Goal: Transaction & Acquisition: Obtain resource

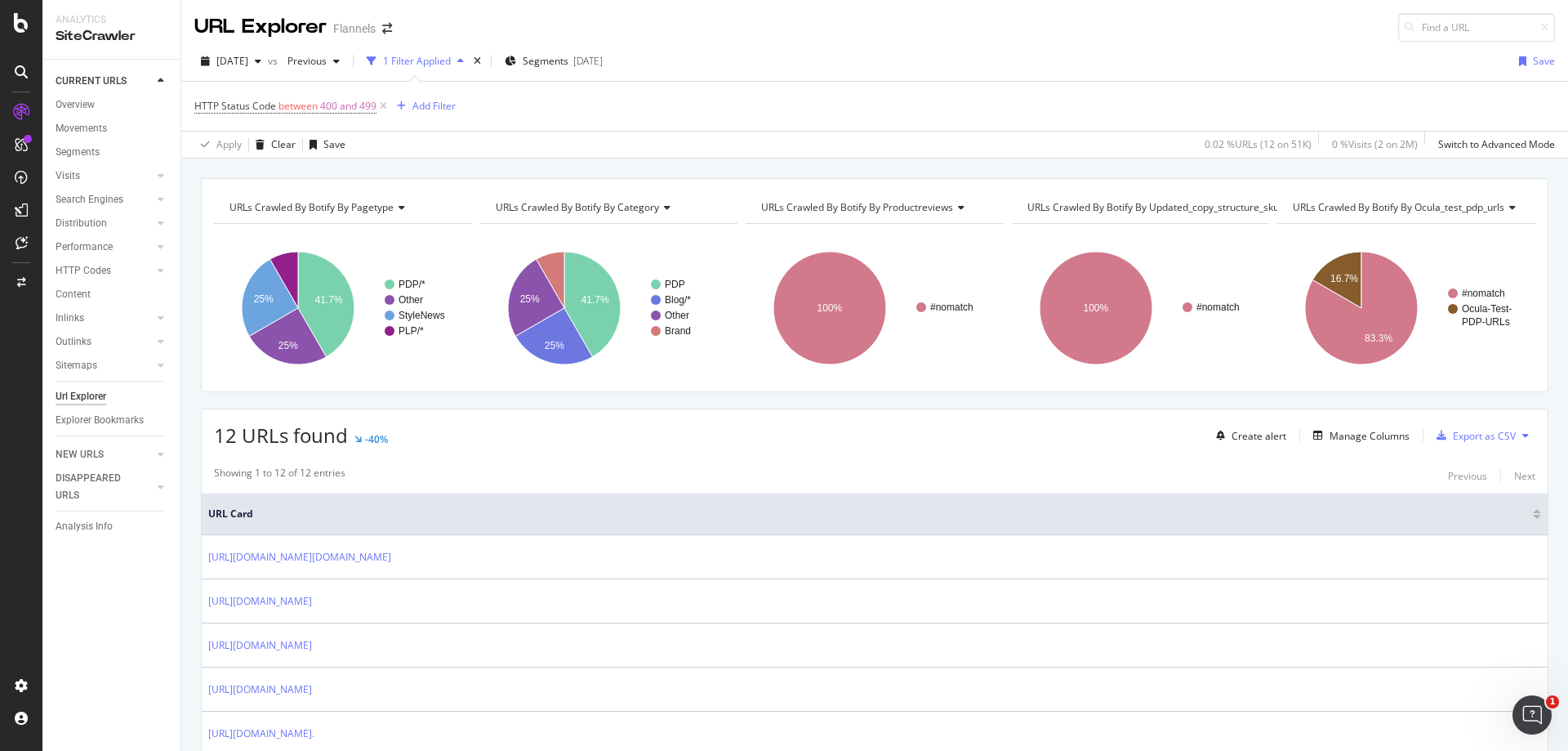
click at [716, 172] on div "URLs Crawled By Botify By pagetype Chart (by Value) Table Expand Export as CSV …" at bounding box center [874, 177] width 1387 height 39
click at [471, 66] on div "button" at bounding box center [460, 60] width 20 height 10
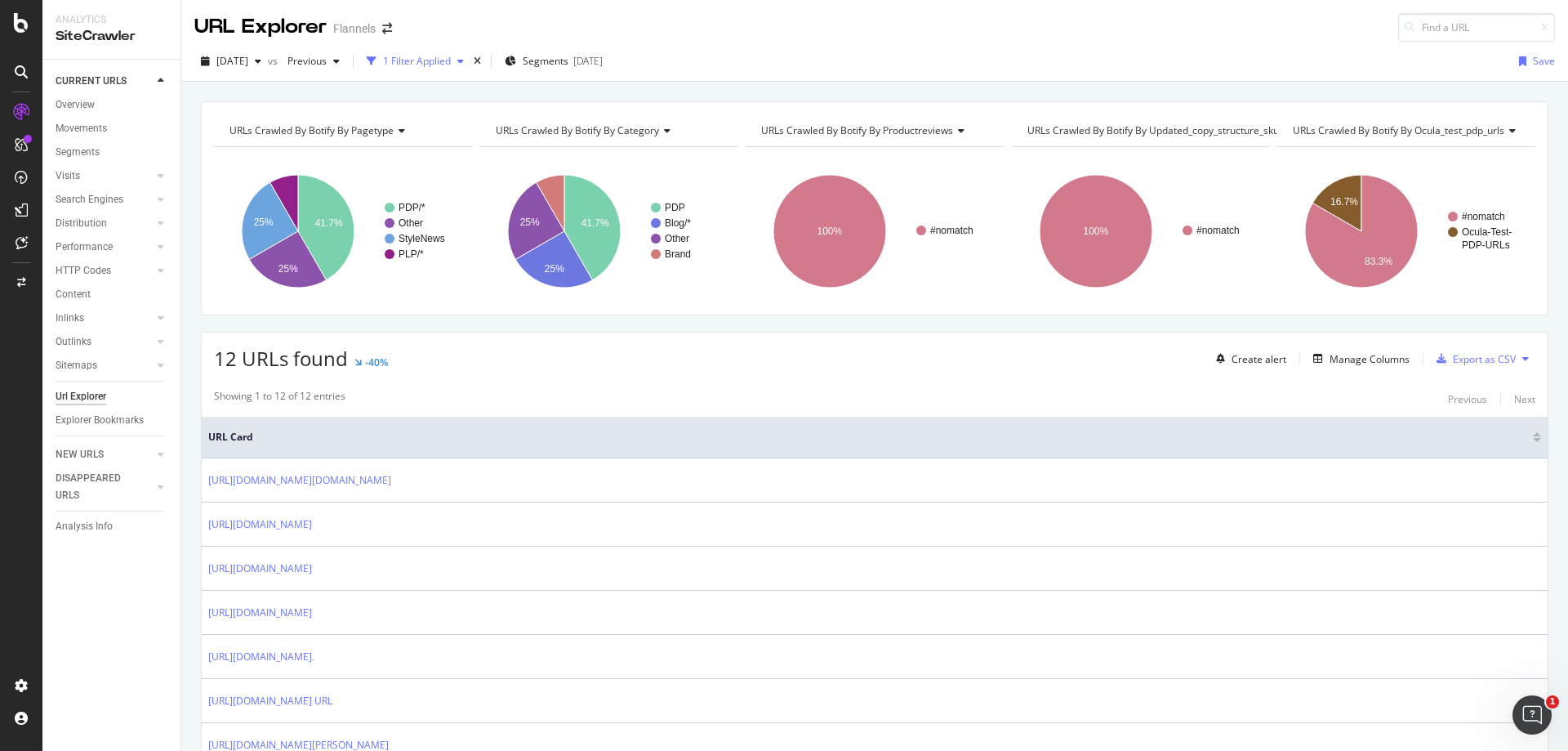
click at [471, 66] on div "button" at bounding box center [460, 60] width 20 height 10
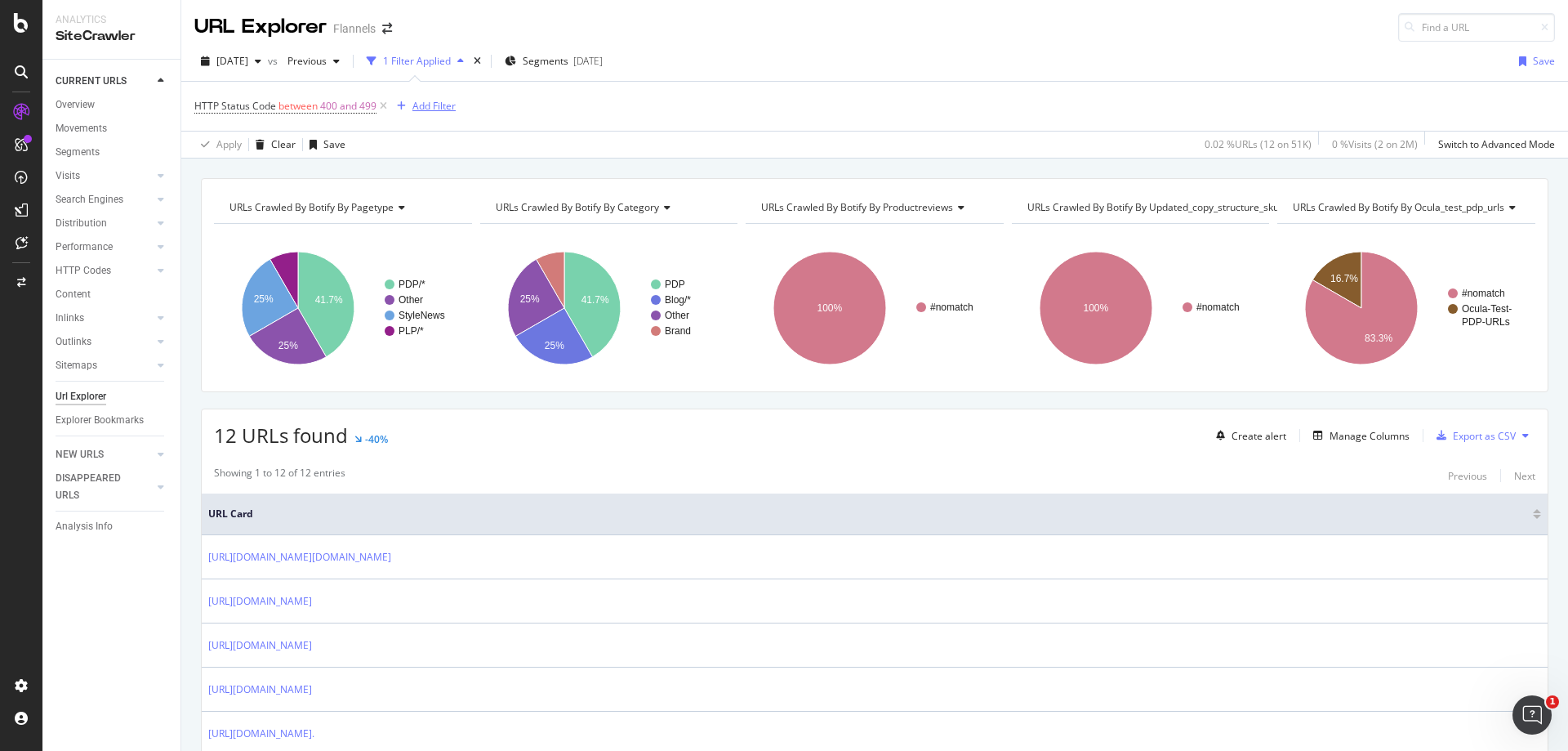
click at [422, 100] on div "Add Filter" at bounding box center [434, 105] width 43 height 14
click at [749, 166] on div "URLs Crawled By Botify By pagetype Chart (by Value) Table Expand Export as CSV …" at bounding box center [874, 177] width 1387 height 39
click at [148, 200] on div at bounding box center [144, 199] width 16 height 16
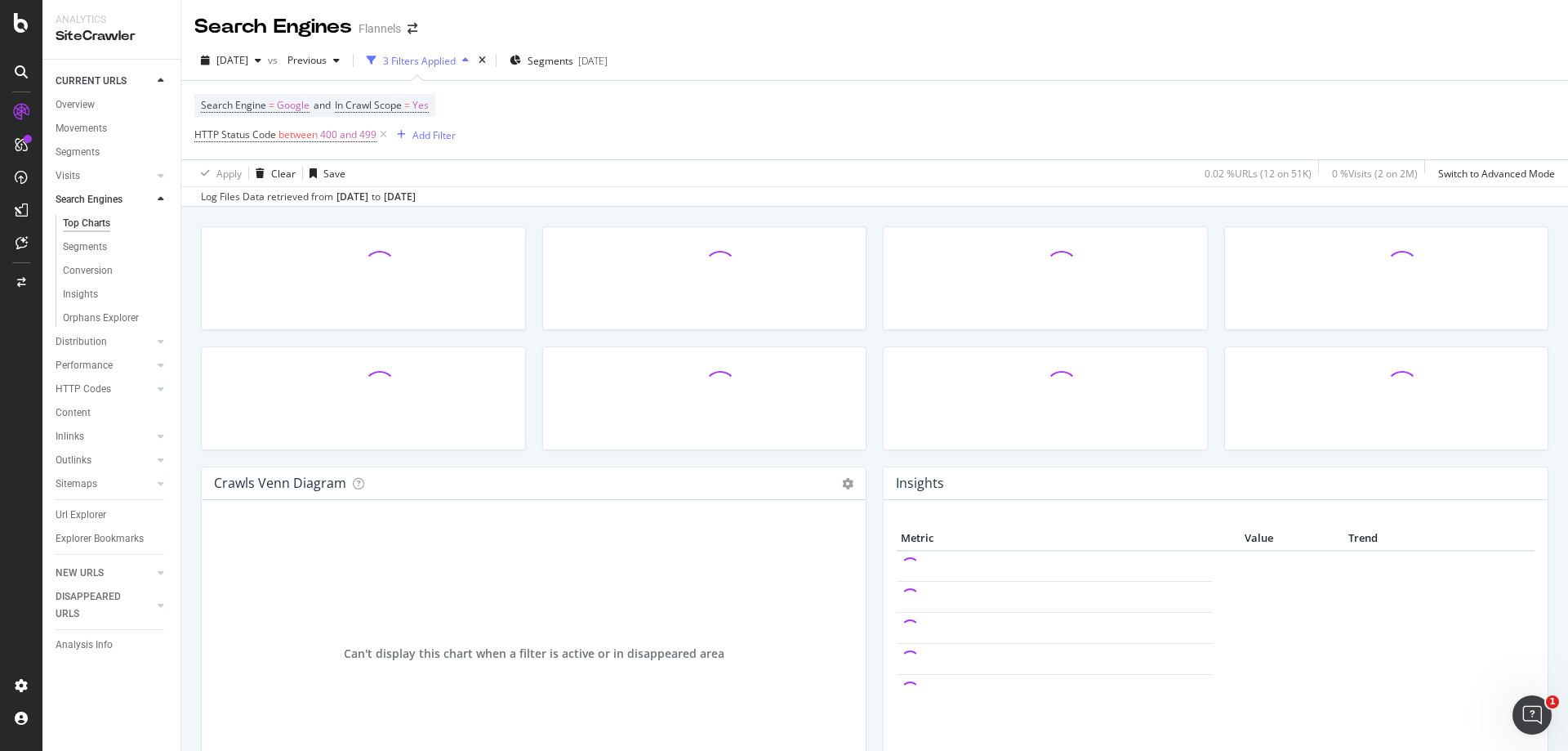
click at [146, 200] on div at bounding box center [144, 199] width 16 height 16
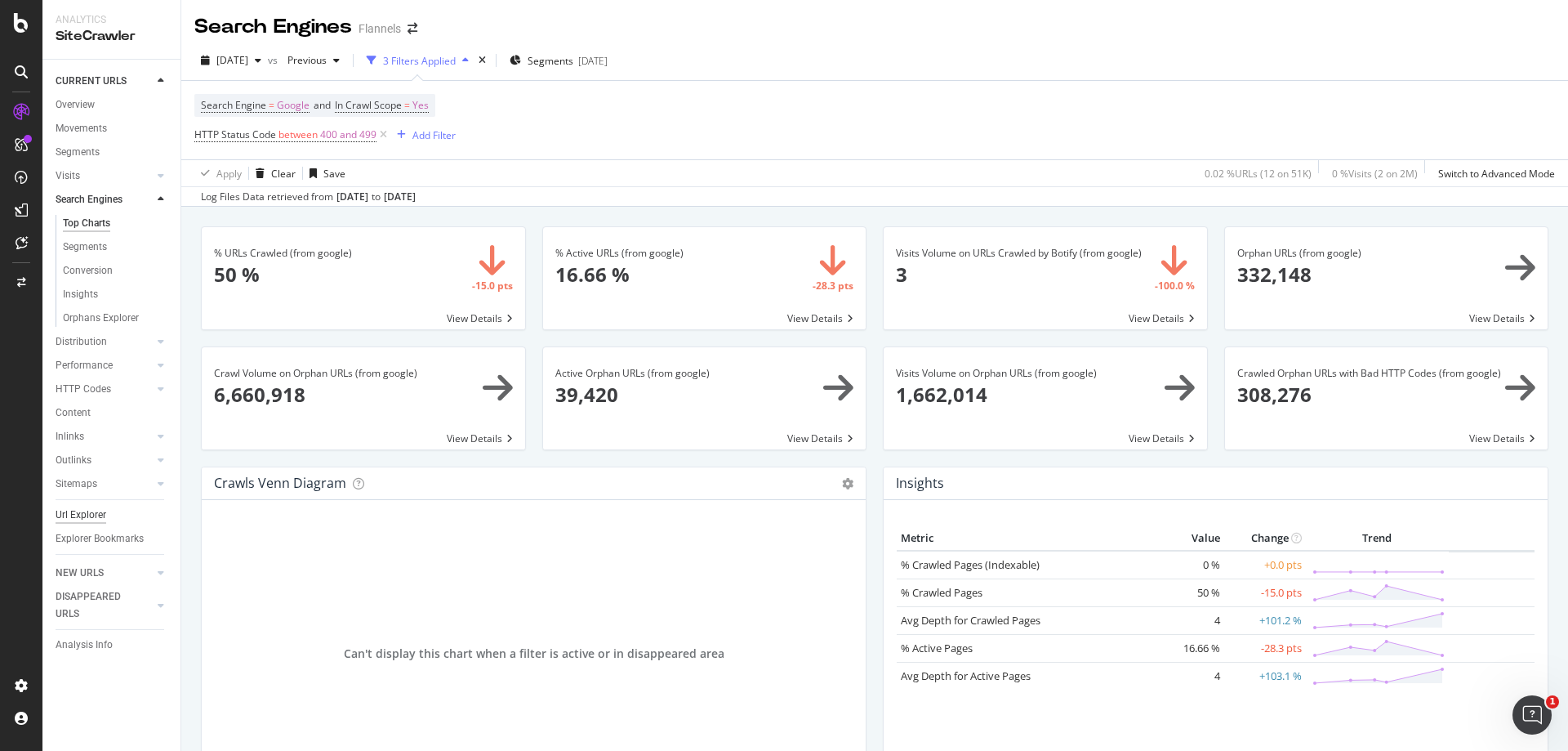
click at [96, 513] on div "Url Explorer" at bounding box center [80, 515] width 51 height 17
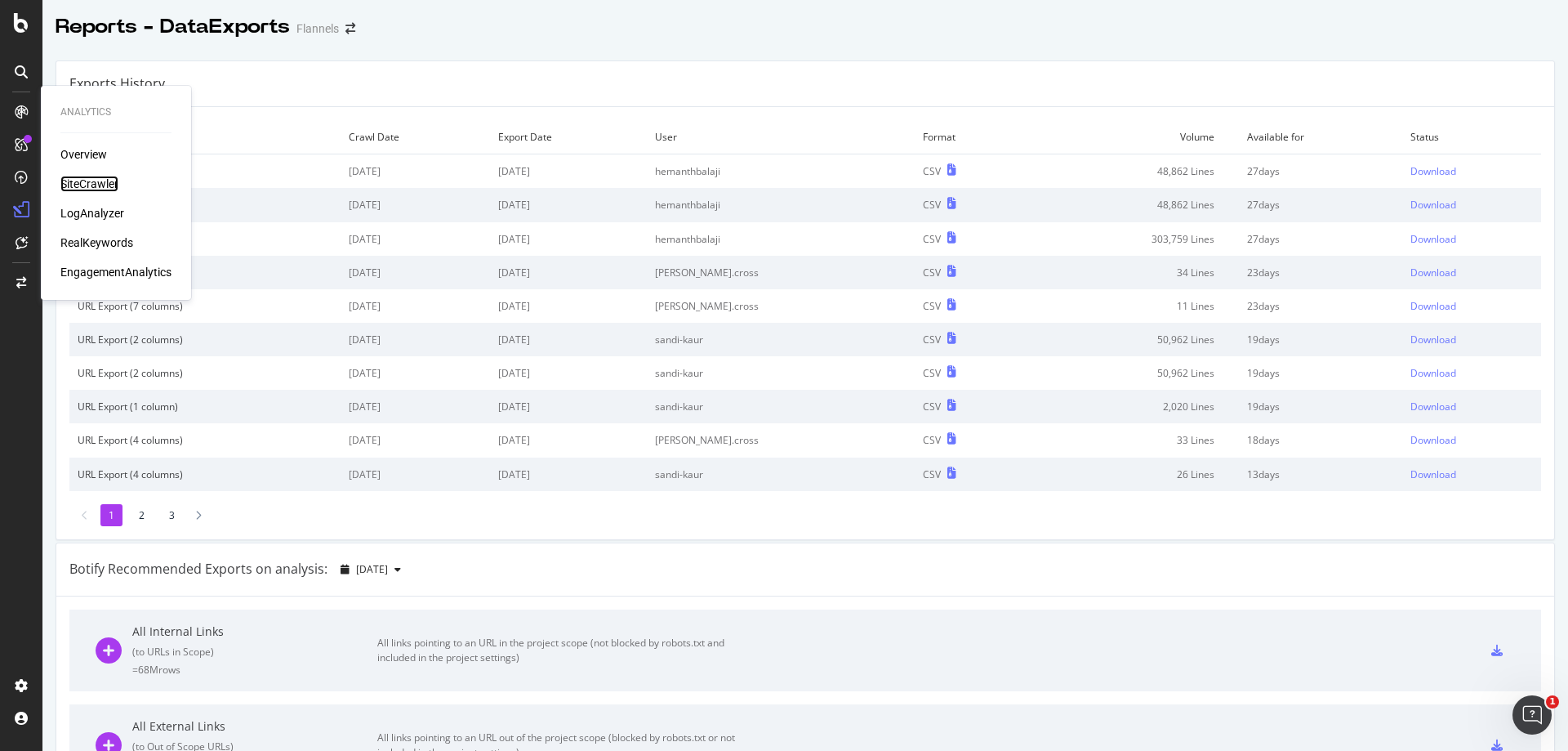
click at [79, 181] on div "SiteCrawler" at bounding box center [89, 183] width 58 height 16
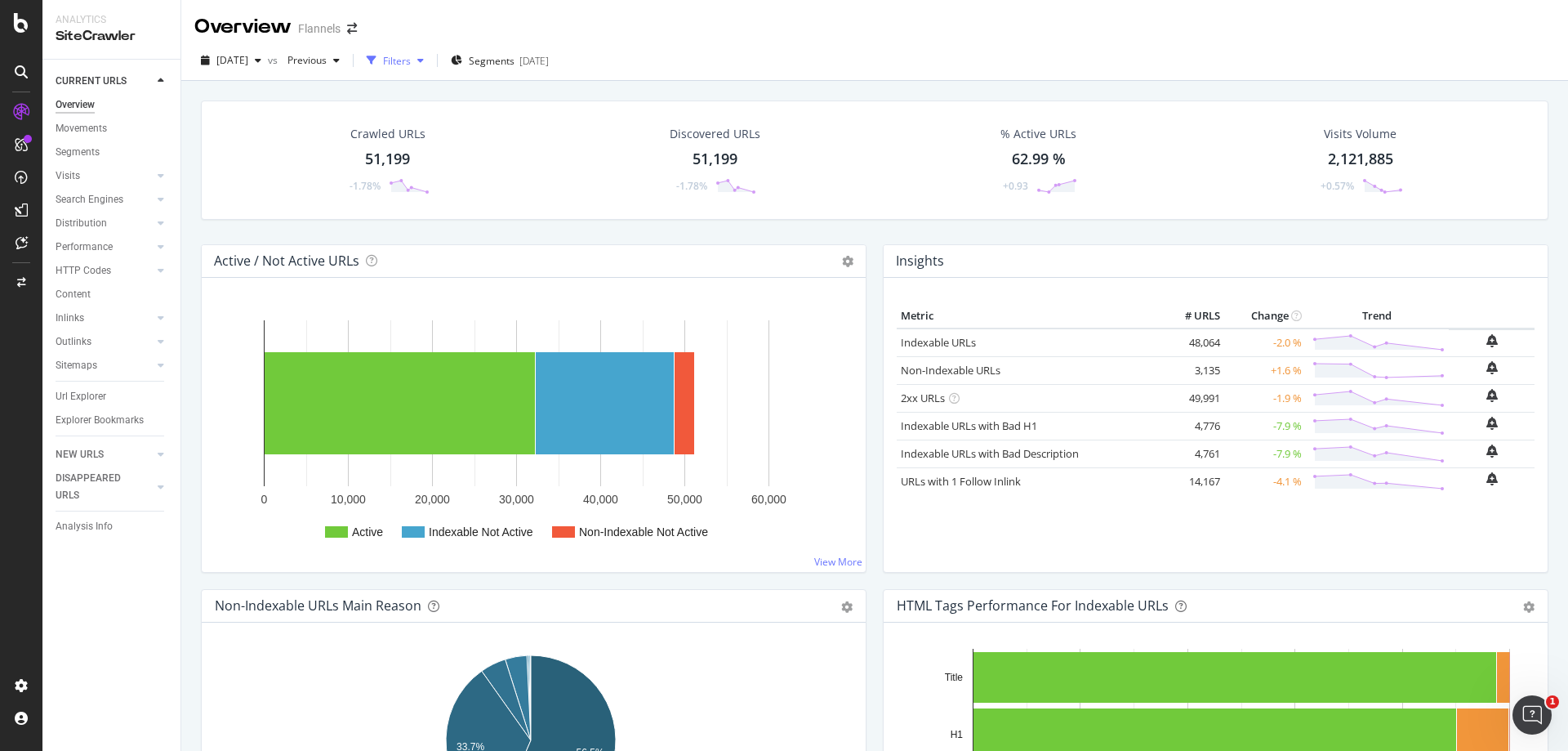
click at [411, 61] on div "Filters" at bounding box center [397, 60] width 28 height 14
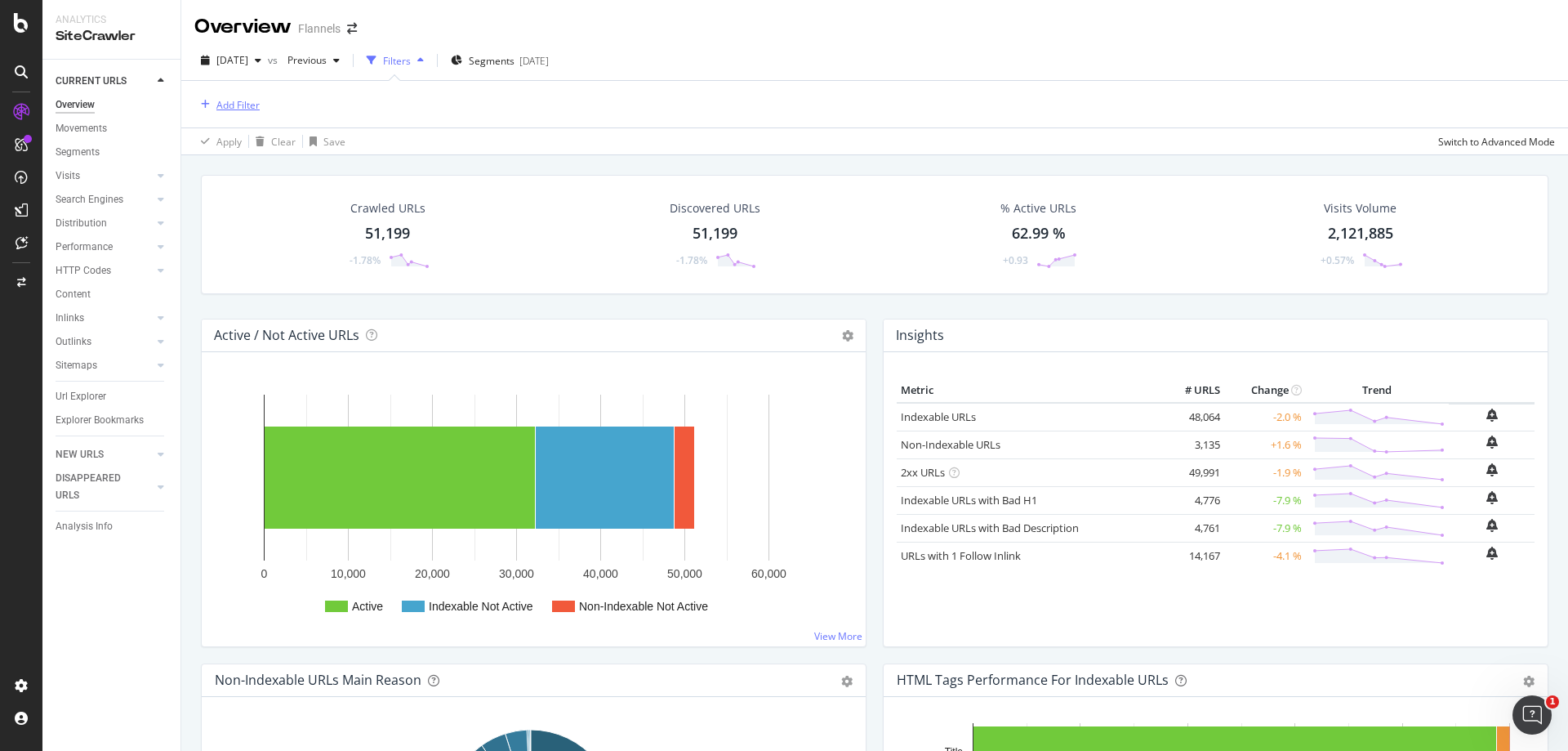
click at [221, 105] on div "Add Filter" at bounding box center [238, 105] width 43 height 14
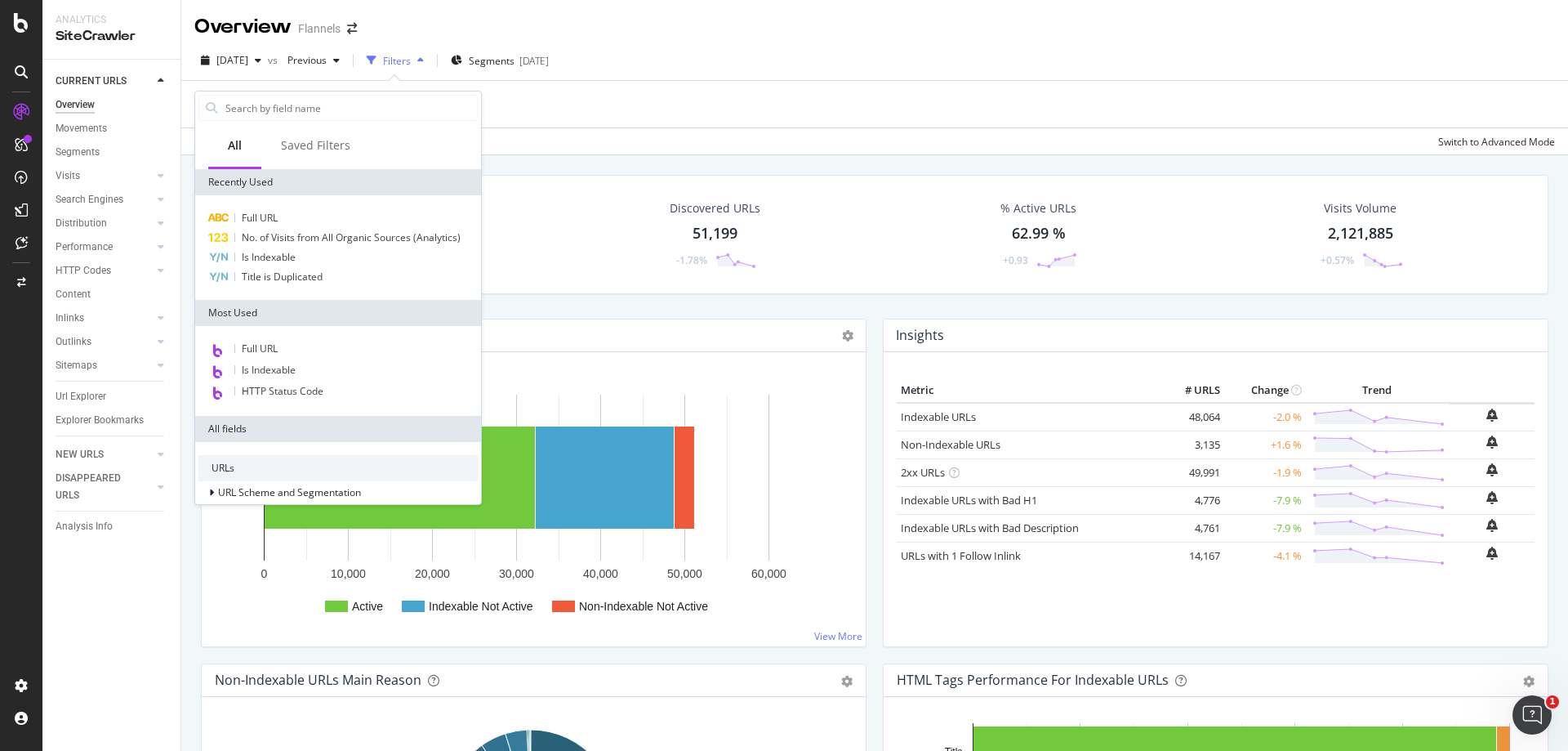
drag, startPoint x: 290, startPoint y: 105, endPoint x: 245, endPoint y: 352, distance: 251.1
click at [245, 352] on span "Full URL" at bounding box center [260, 348] width 36 height 14
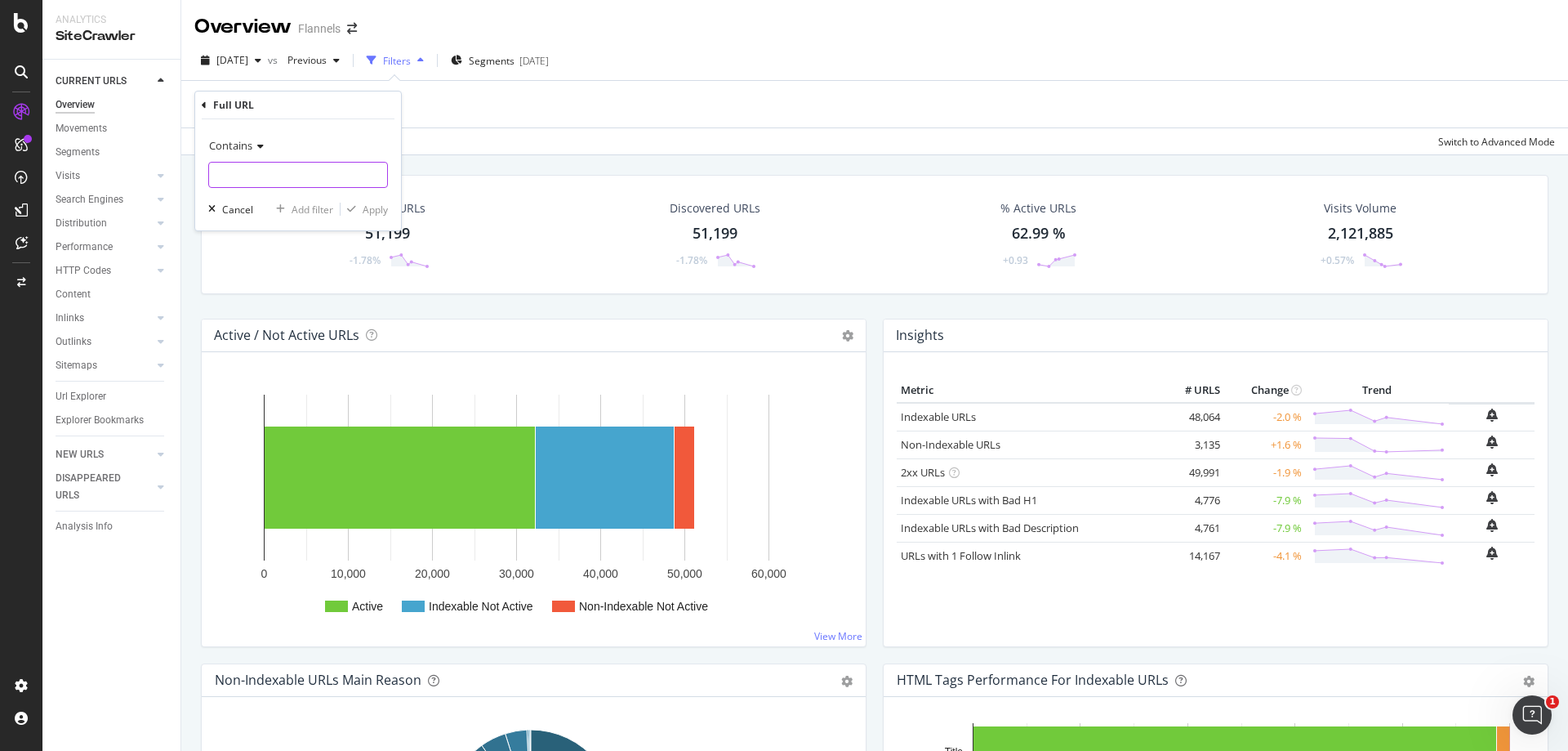
click at [263, 169] on input "text" at bounding box center [298, 175] width 178 height 26
paste input "https://www.flannels.com/women/clothing/lingerie"
type input "https://www.flannels.com/women/clothing/lingerie"
click at [359, 208] on div "button" at bounding box center [352, 208] width 22 height 10
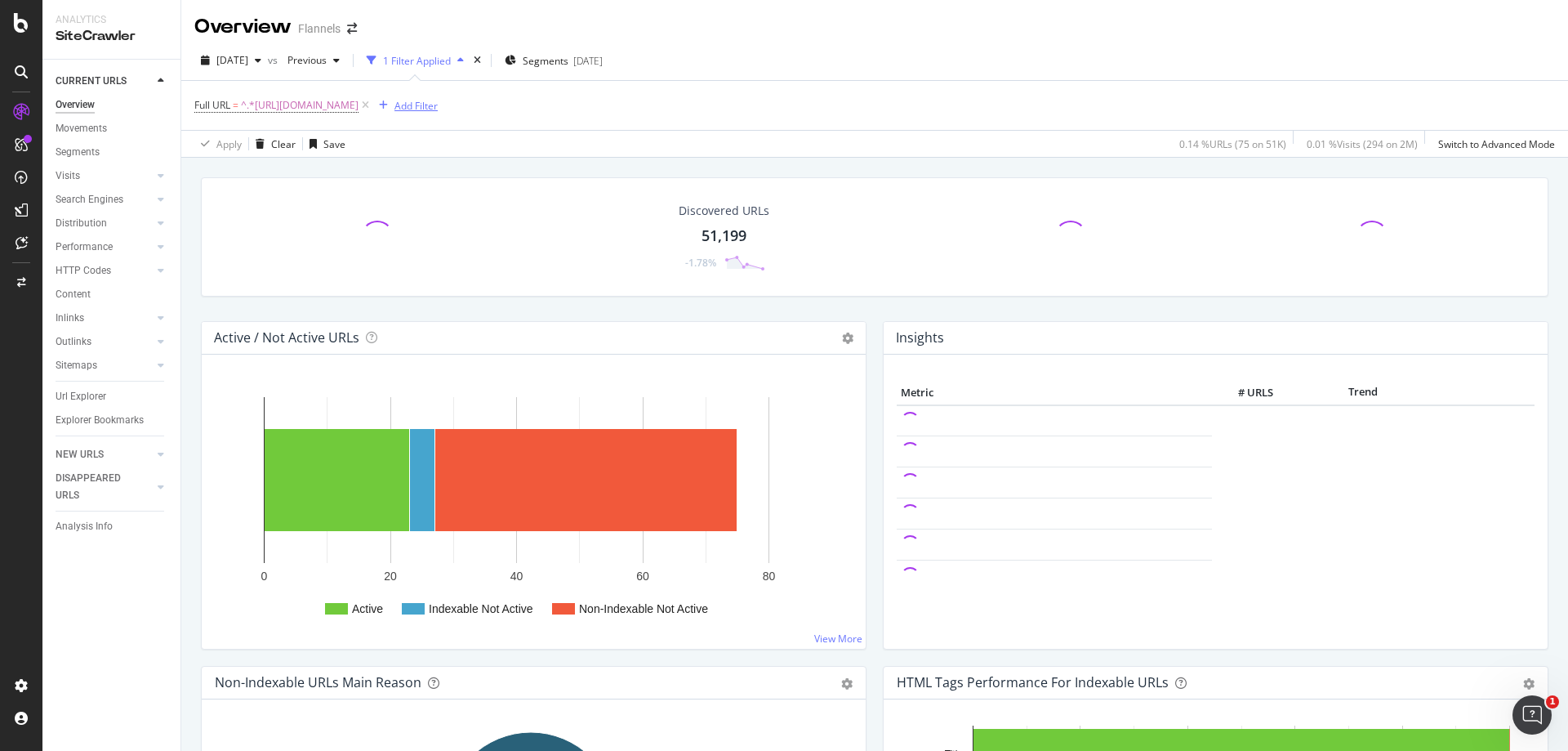
click at [395, 111] on div "button" at bounding box center [384, 105] width 22 height 10
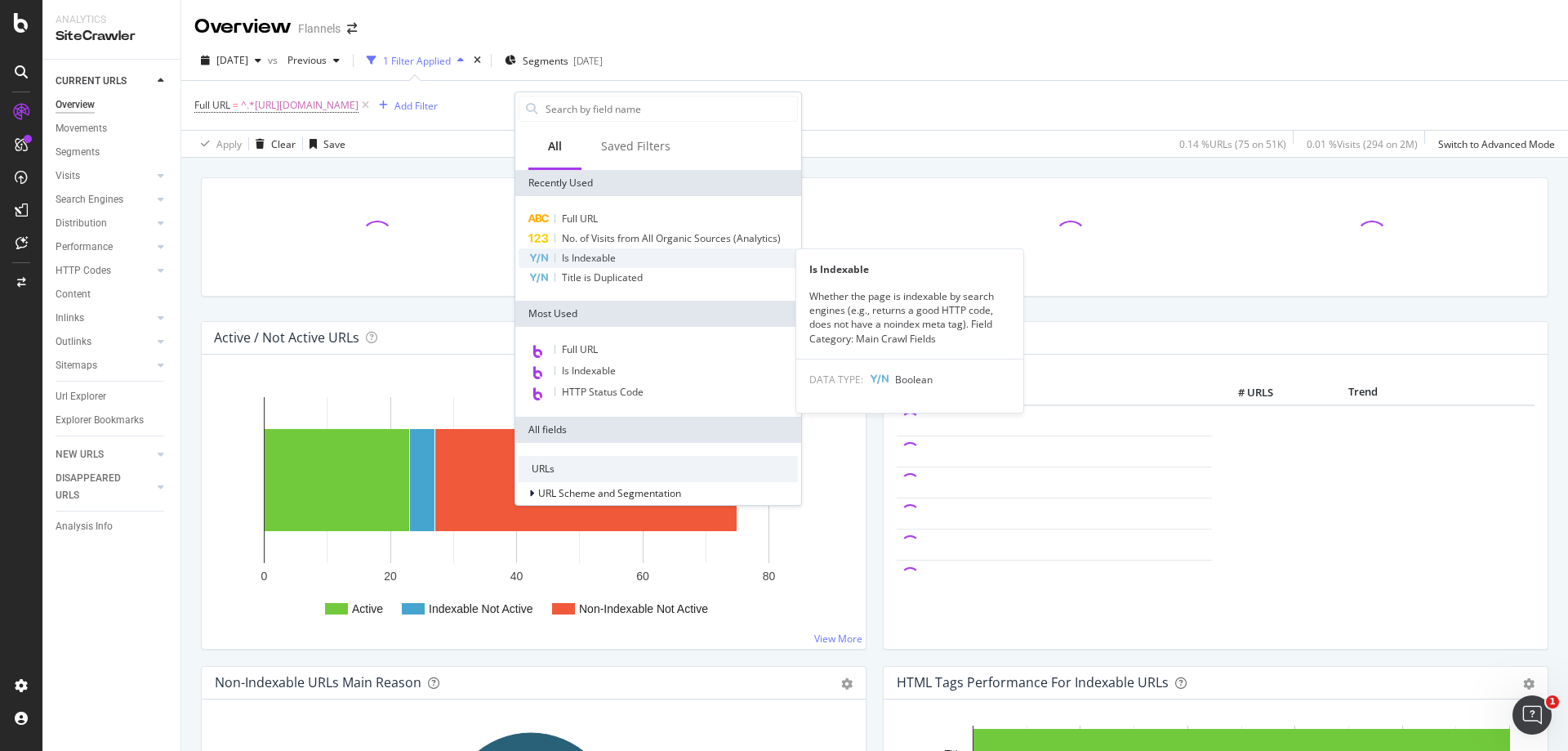
click at [586, 257] on span "Is Indexable" at bounding box center [588, 258] width 54 height 14
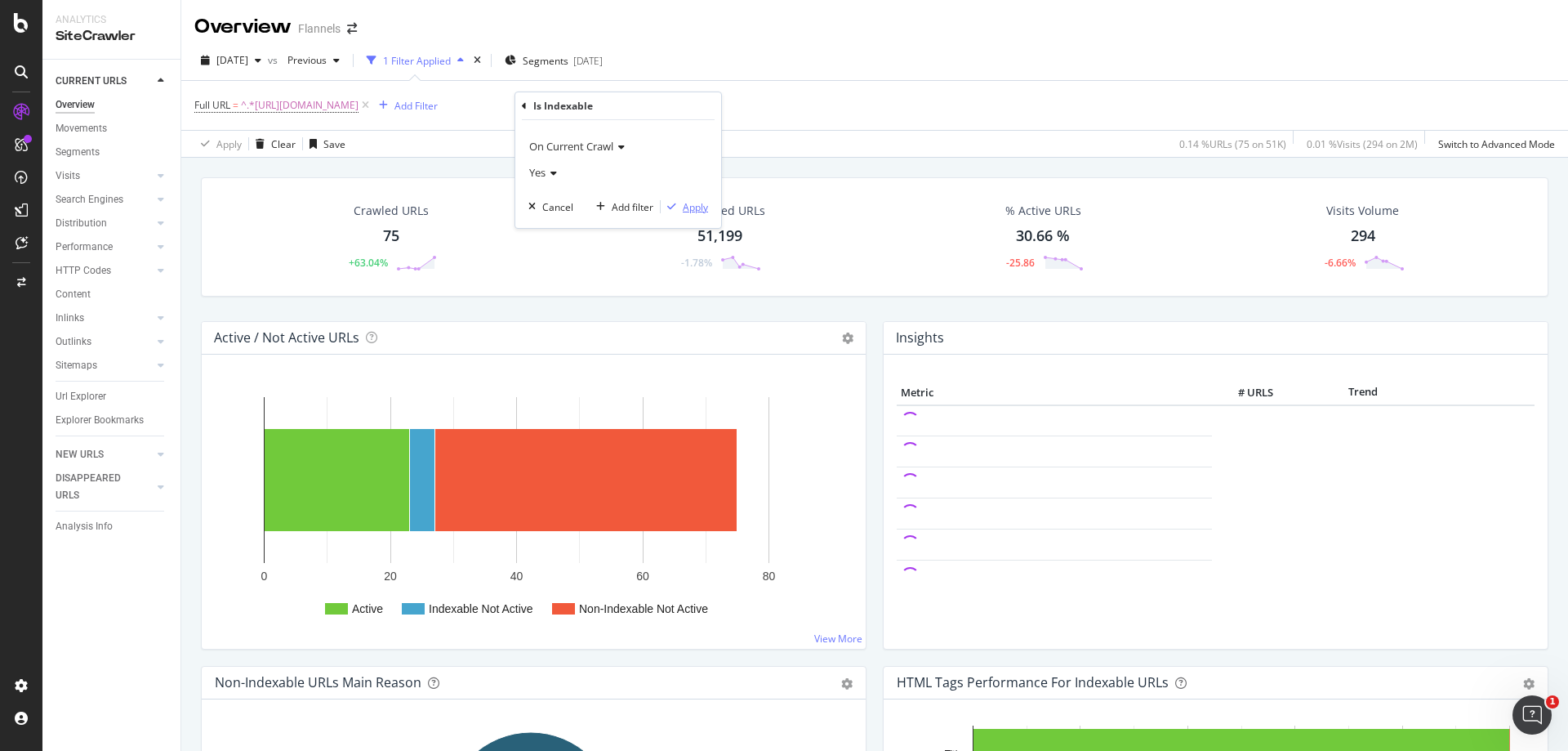
click at [679, 205] on div "button" at bounding box center [672, 207] width 22 height 10
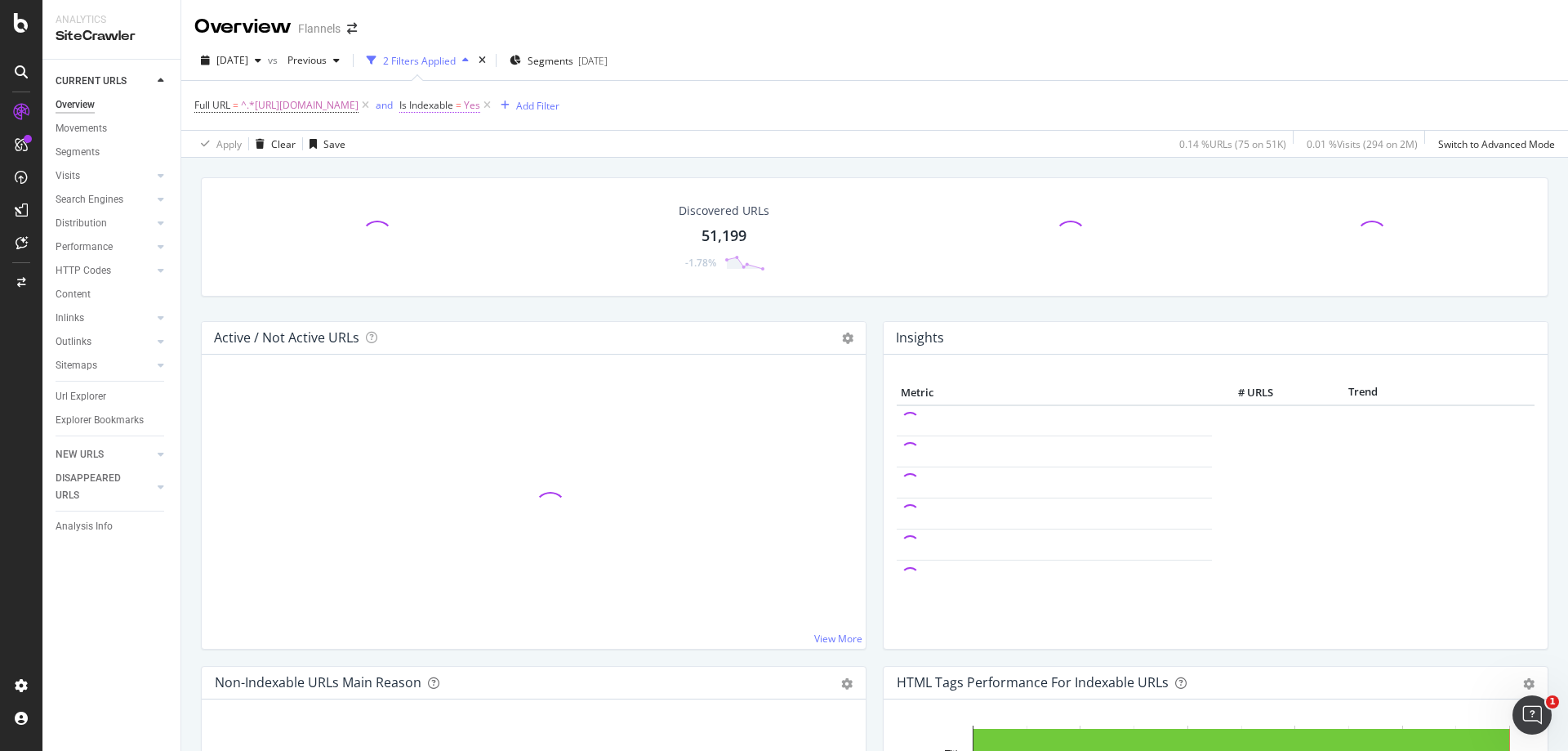
click at [480, 106] on span "Yes" at bounding box center [472, 105] width 16 height 22
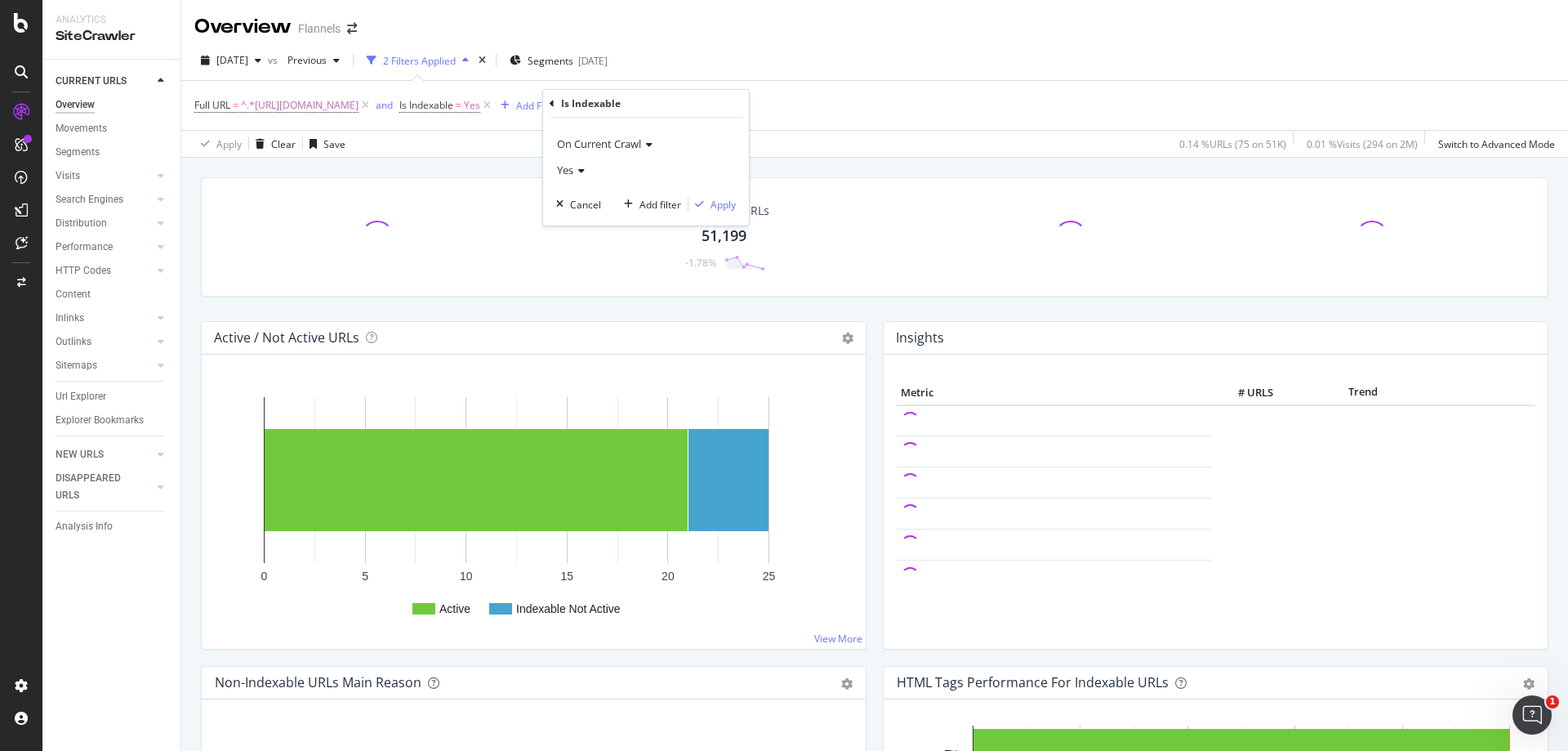
click at [581, 176] on div "Yes" at bounding box center [646, 170] width 180 height 26
click at [658, 145] on div "On Current Crawl" at bounding box center [646, 143] width 180 height 26
click at [711, 196] on button "Apply" at bounding box center [712, 204] width 48 height 16
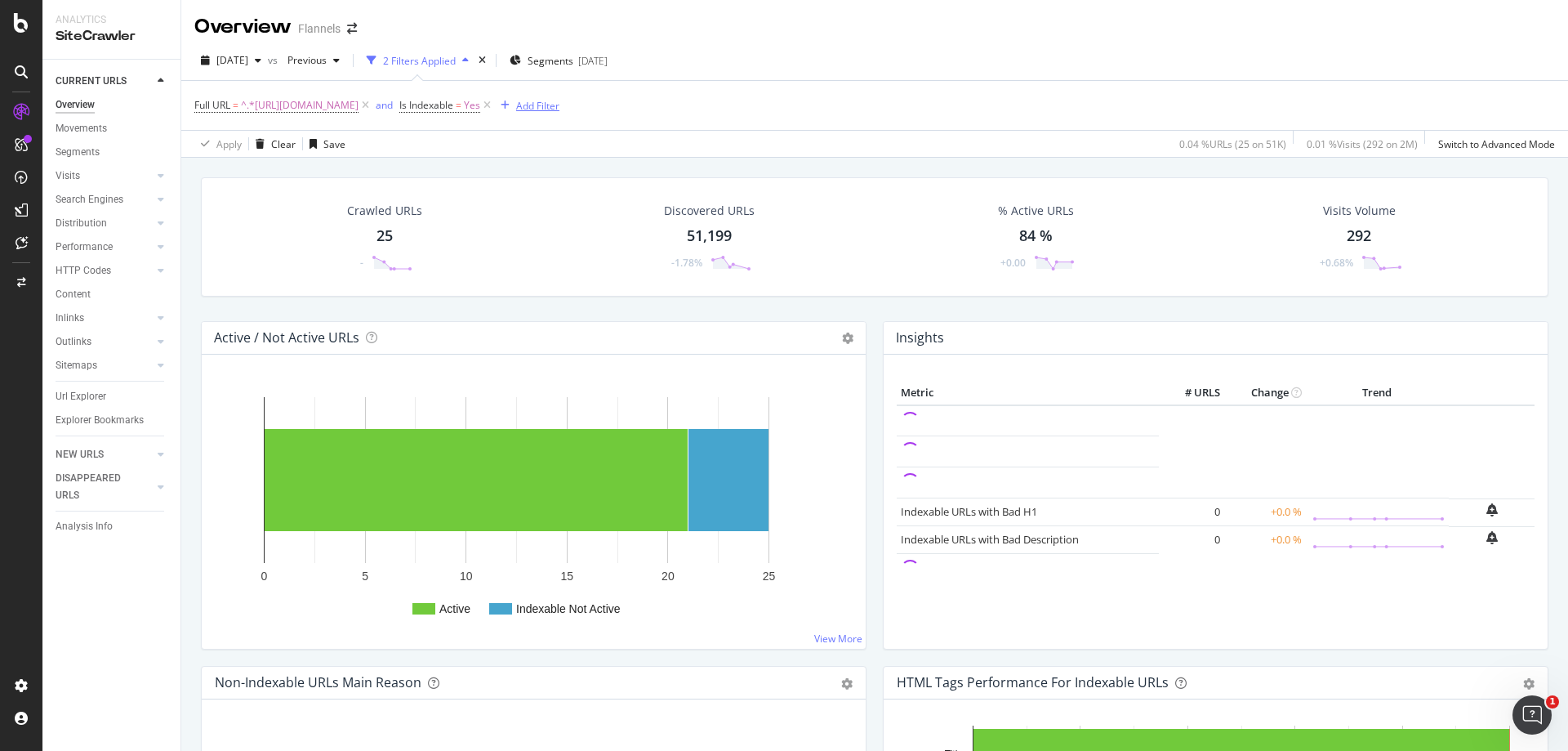
click at [560, 111] on div "Add Filter" at bounding box center [537, 105] width 43 height 14
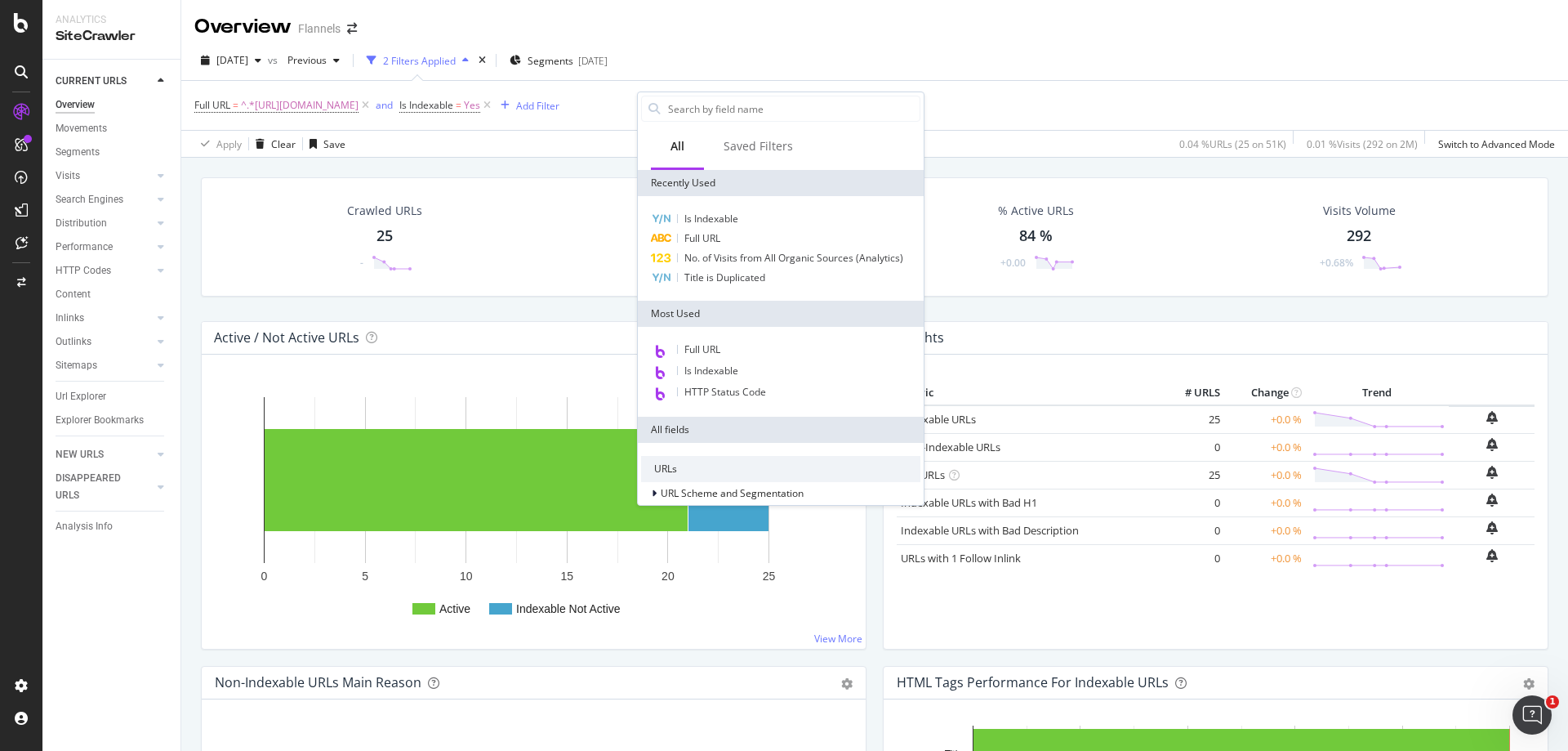
click at [581, 124] on div "Full URL = ^.*https://www.flannels.com/women/clothing/lingerie.*$ and Is Indexa…" at bounding box center [874, 105] width 1361 height 49
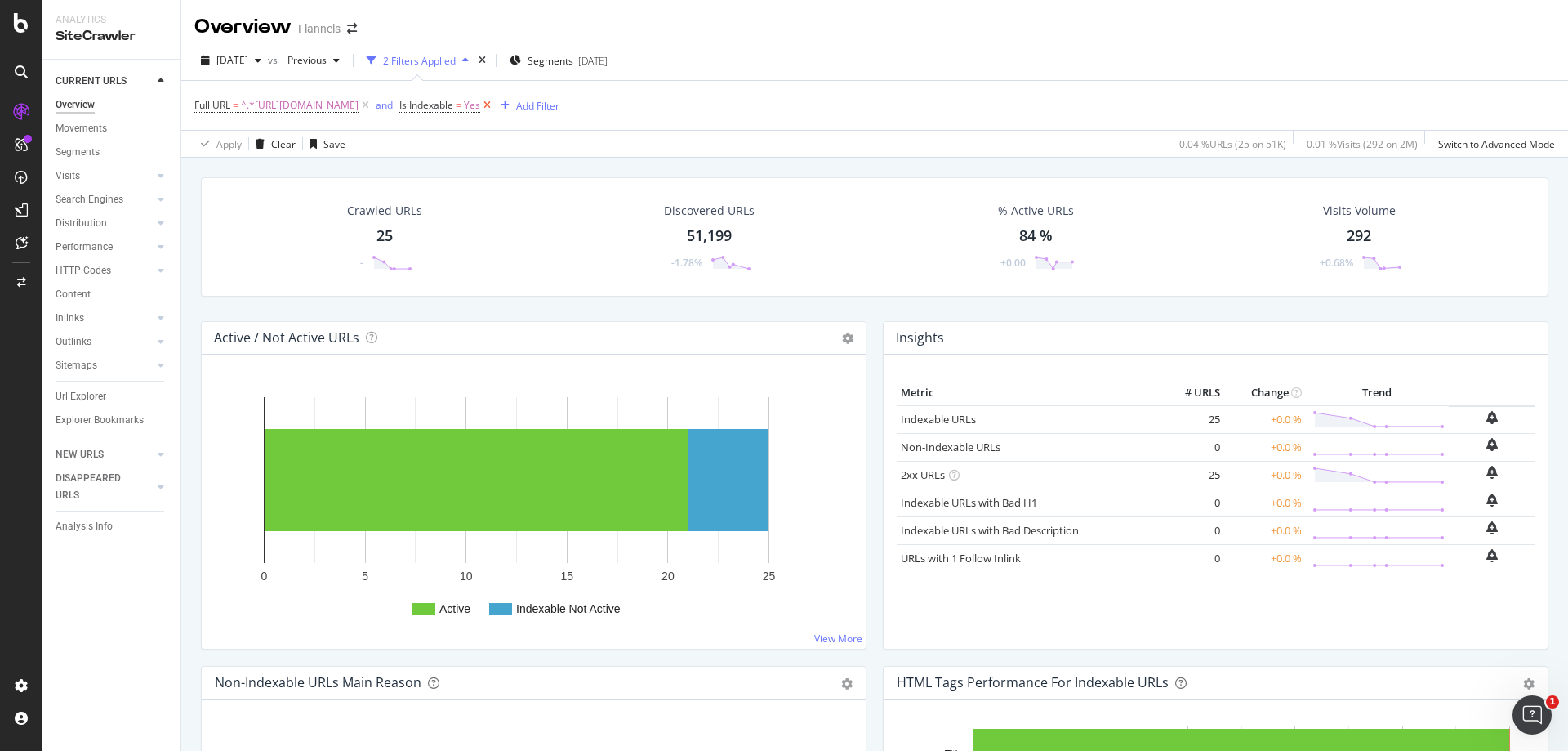
click at [494, 104] on icon at bounding box center [487, 105] width 14 height 16
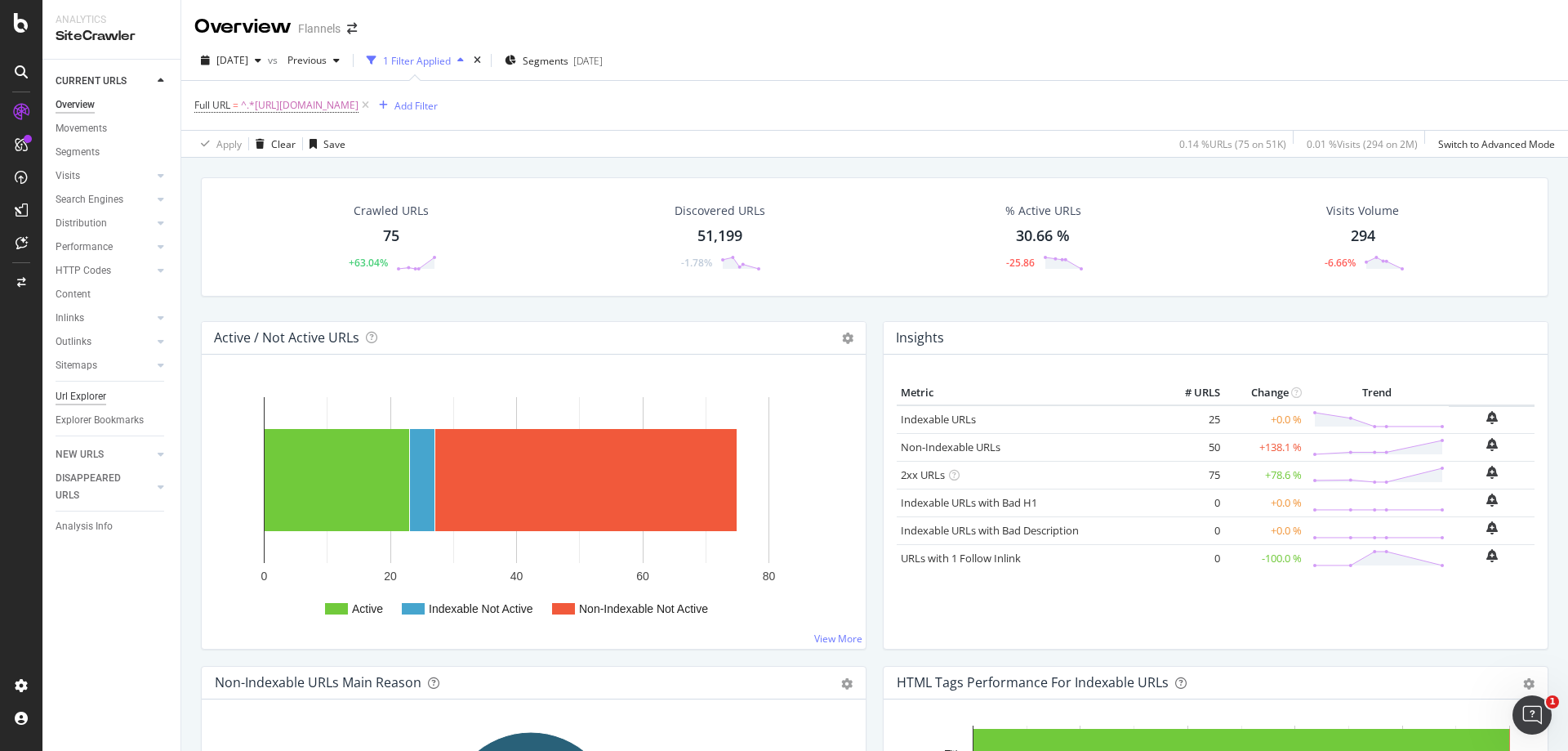
click at [94, 394] on div "Url Explorer" at bounding box center [80, 397] width 51 height 17
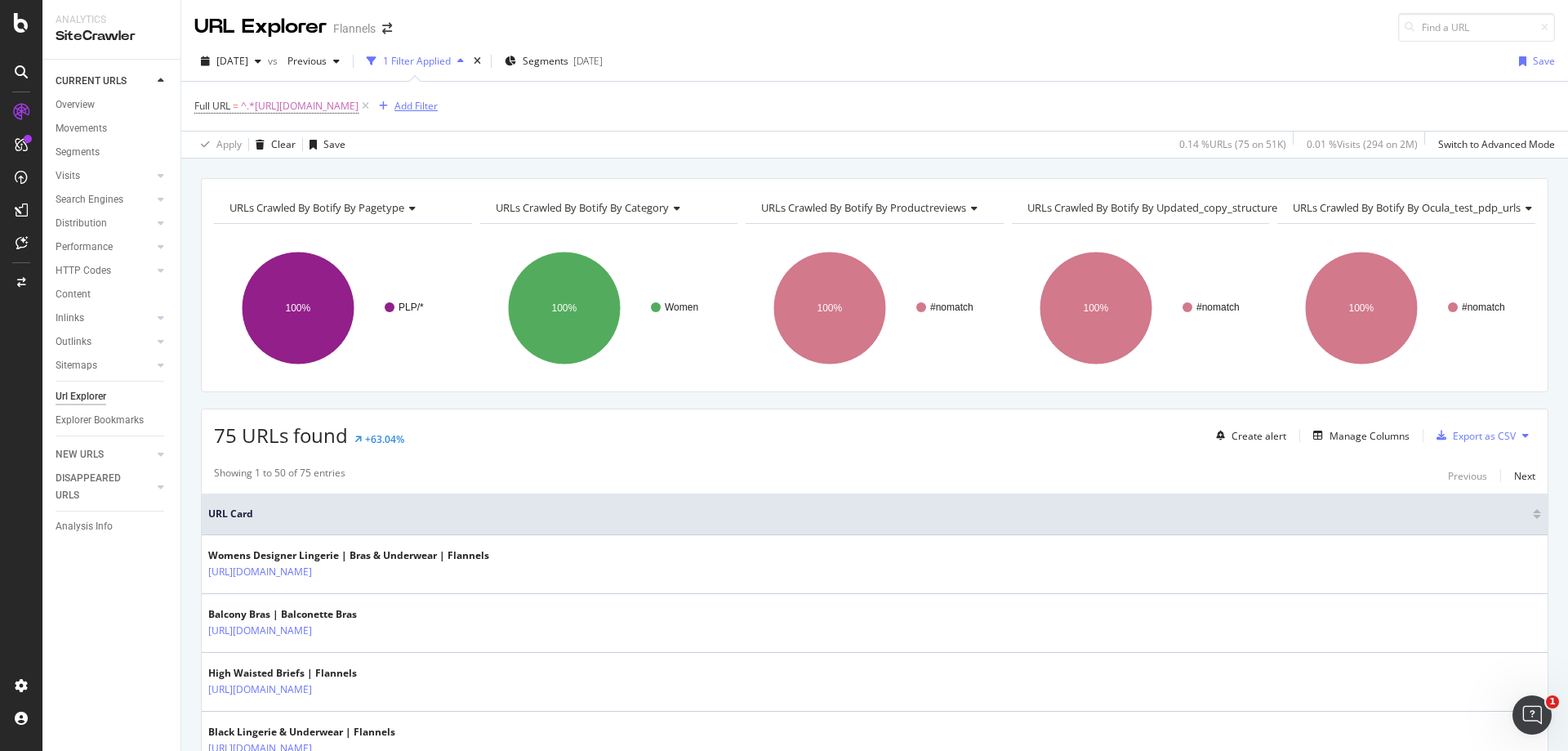
click at [438, 98] on div "Add Filter" at bounding box center [405, 106] width 66 height 18
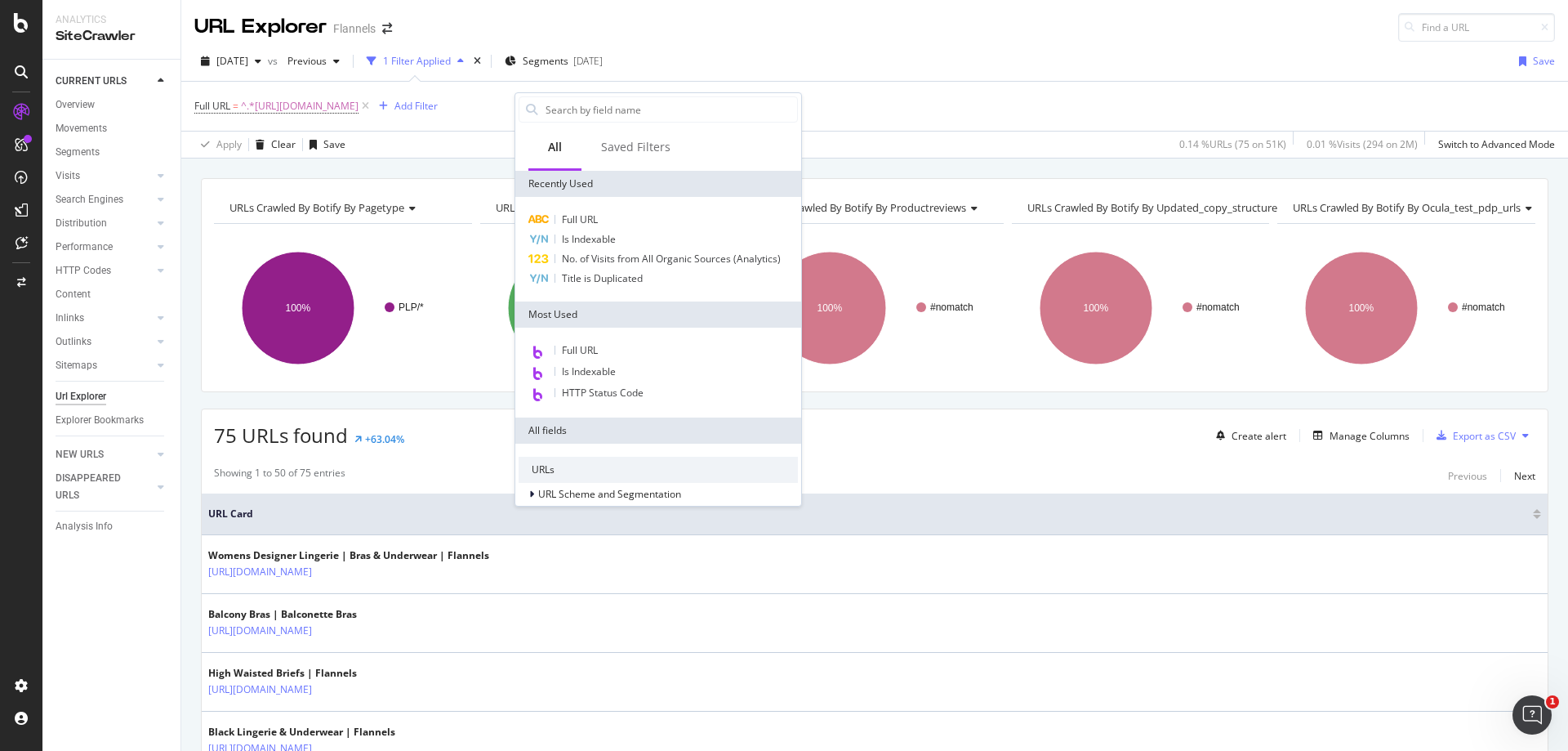
click at [856, 122] on div "Full URL = ^.*https://www.flannels.com/women/clothing/lingerie.*$ Add Filter" at bounding box center [874, 106] width 1361 height 49
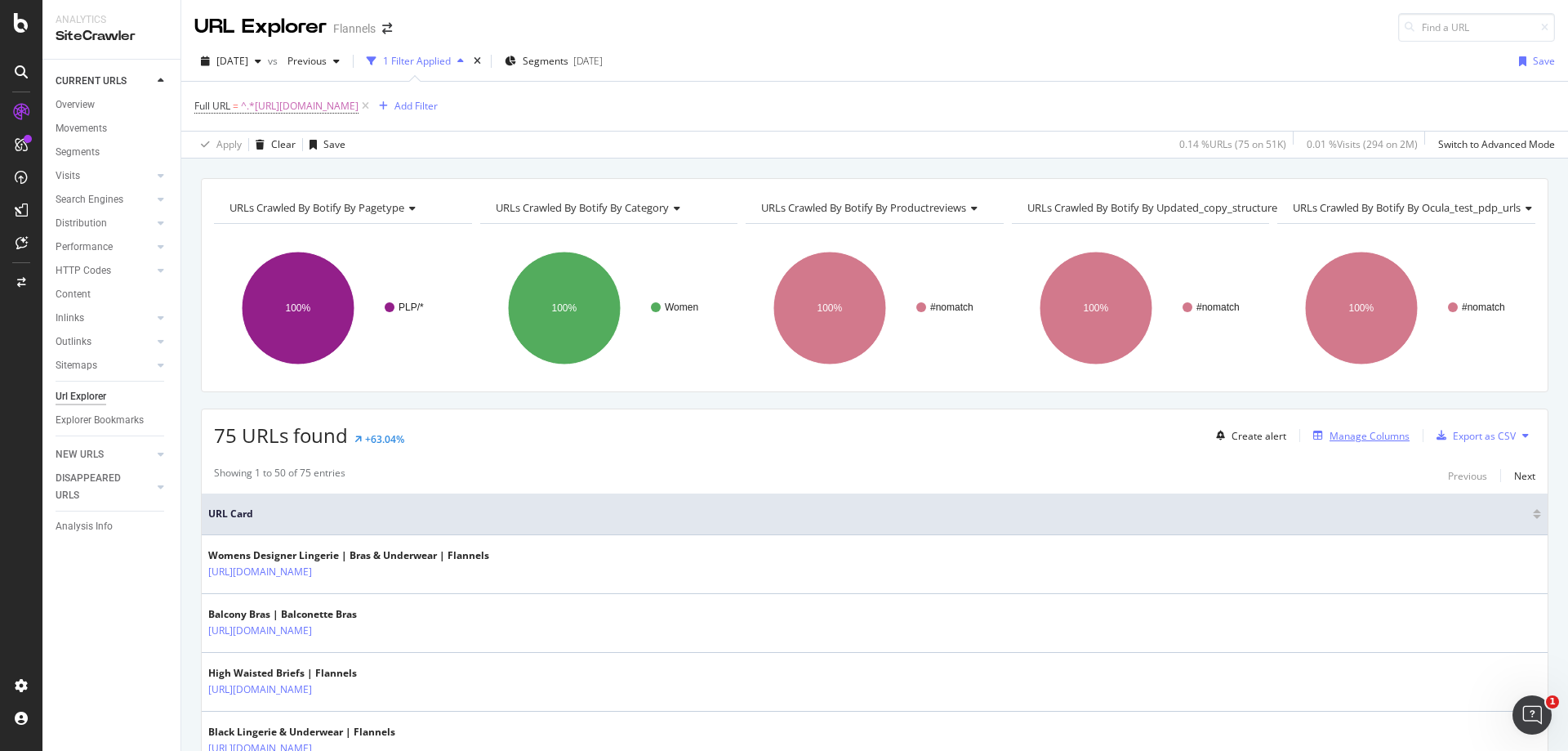
click at [1341, 439] on div "Manage Columns" at bounding box center [1369, 436] width 80 height 14
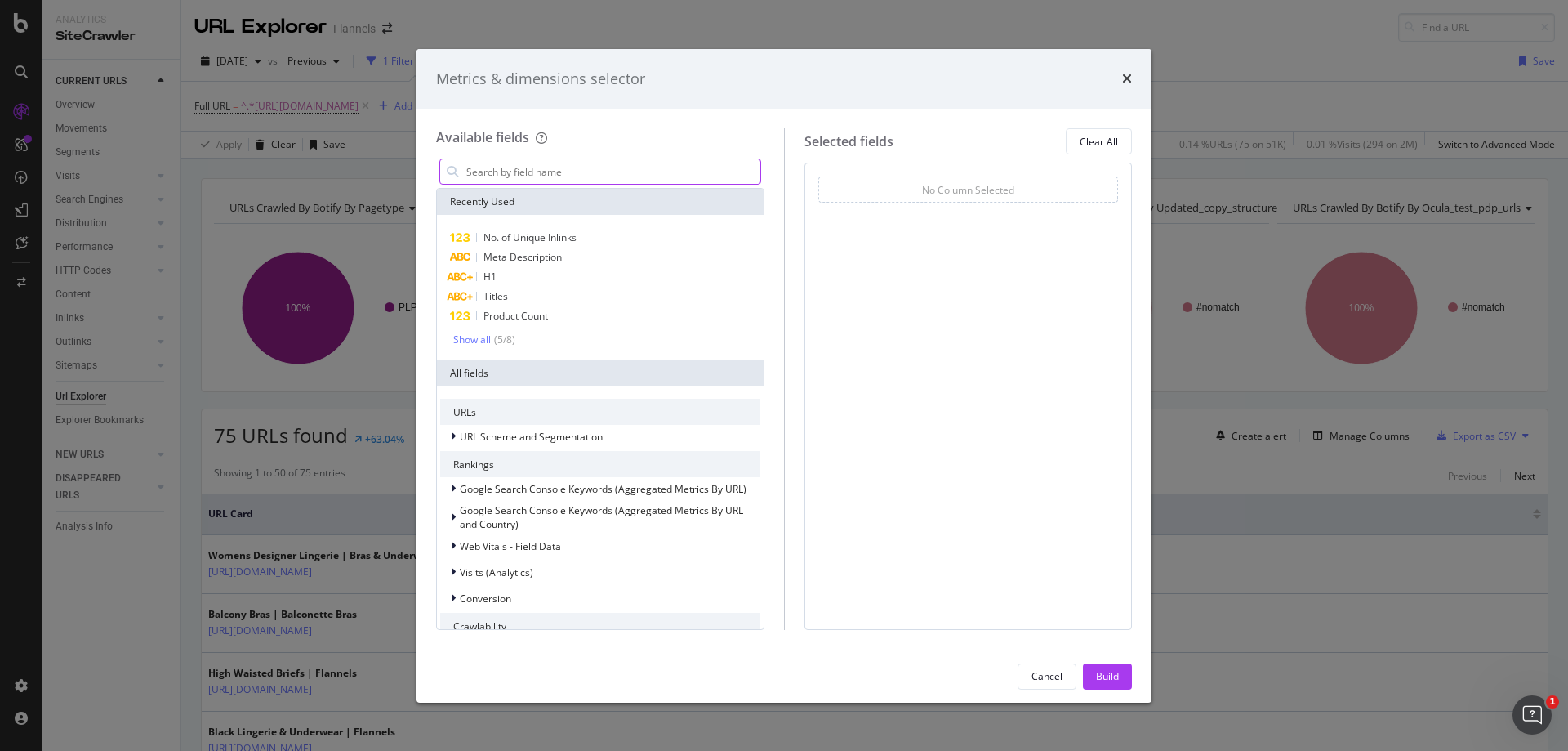
click at [530, 183] on input "modal" at bounding box center [613, 171] width 295 height 24
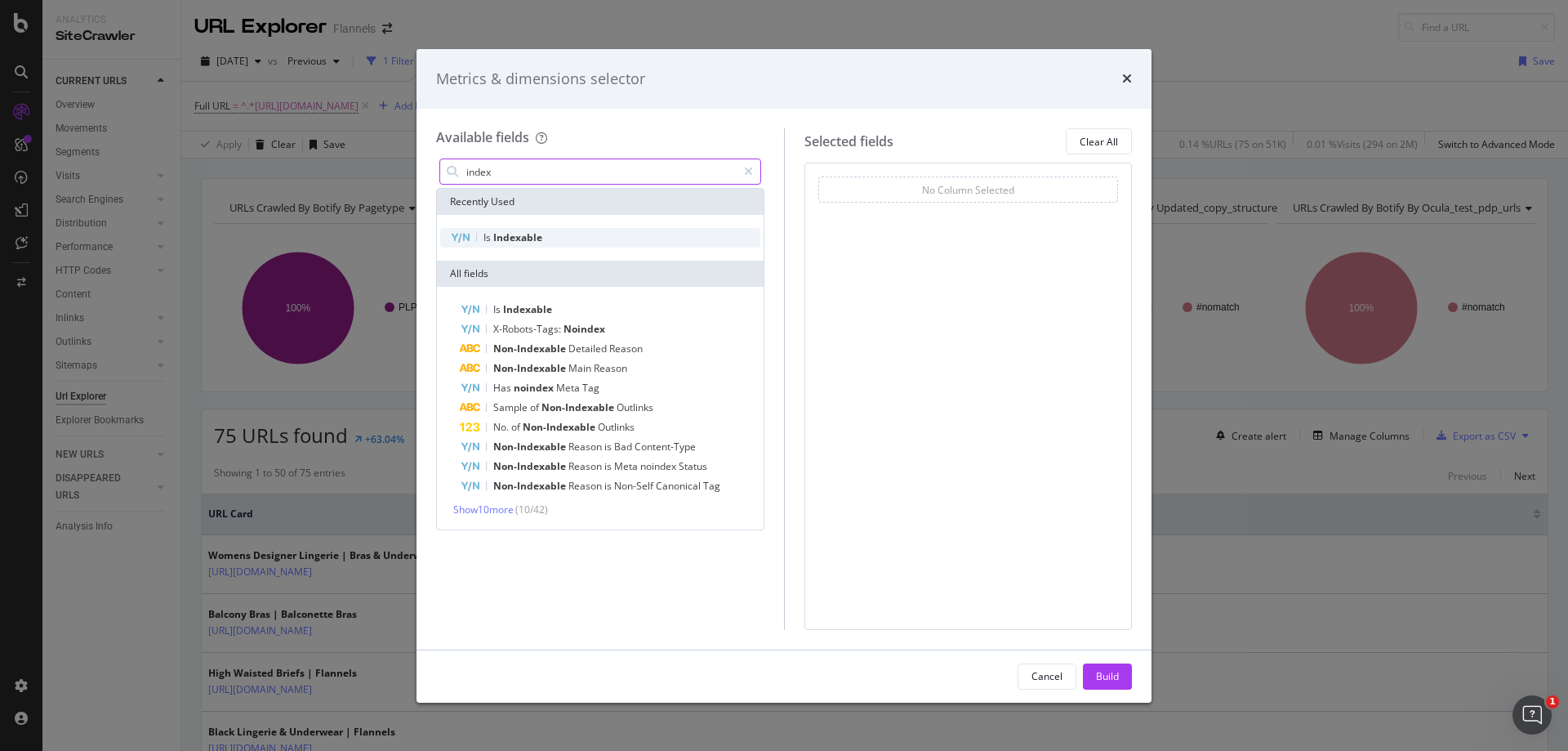
type input "index"
click at [472, 239] on div "Is Indexable" at bounding box center [600, 238] width 321 height 20
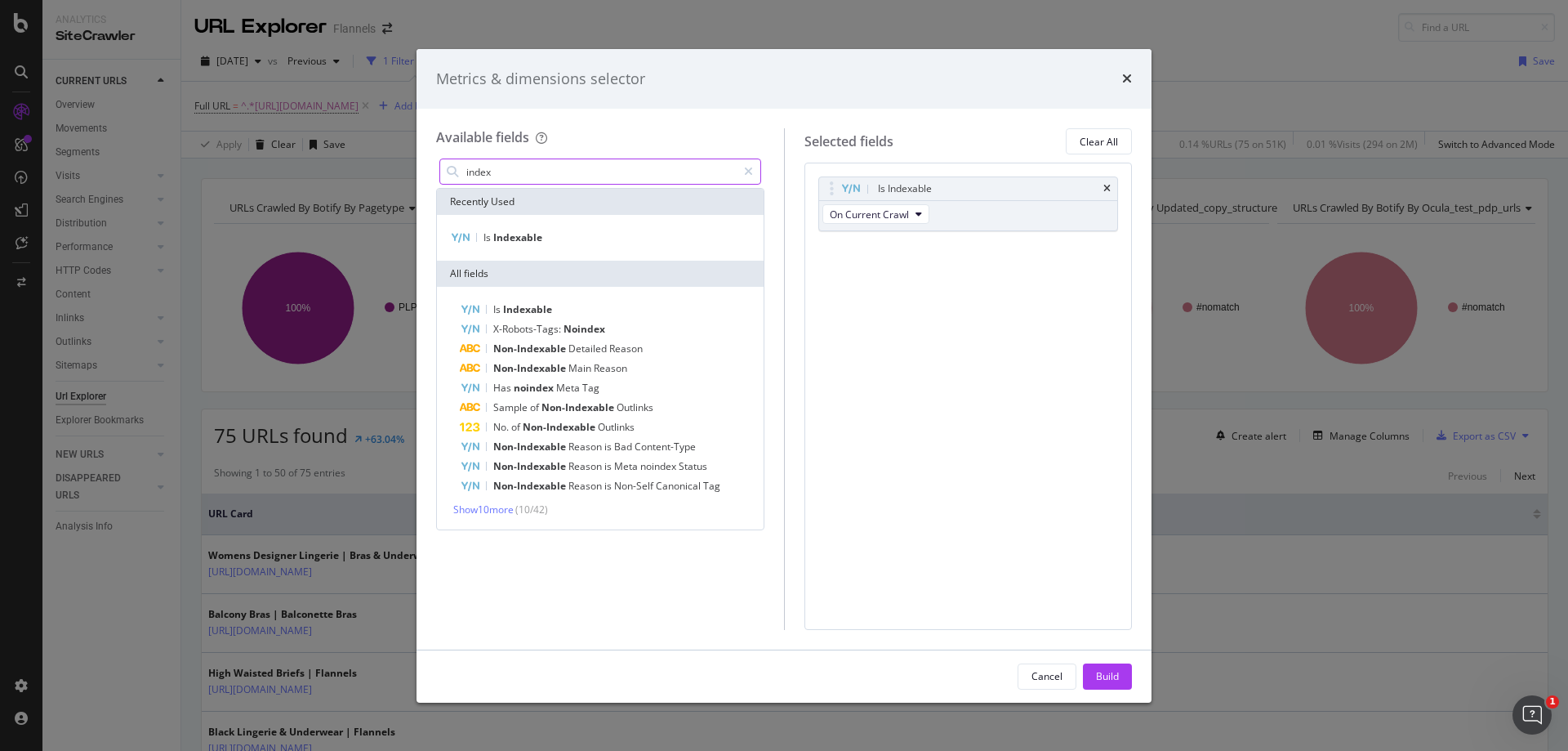
click at [611, 173] on input "index" at bounding box center [600, 171] width 272 height 24
drag, startPoint x: 743, startPoint y: 167, endPoint x: 709, endPoint y: 171, distance: 34.2
click at [744, 167] on div "modal" at bounding box center [748, 171] width 23 height 26
click at [636, 172] on input "modal" at bounding box center [613, 171] width 295 height 24
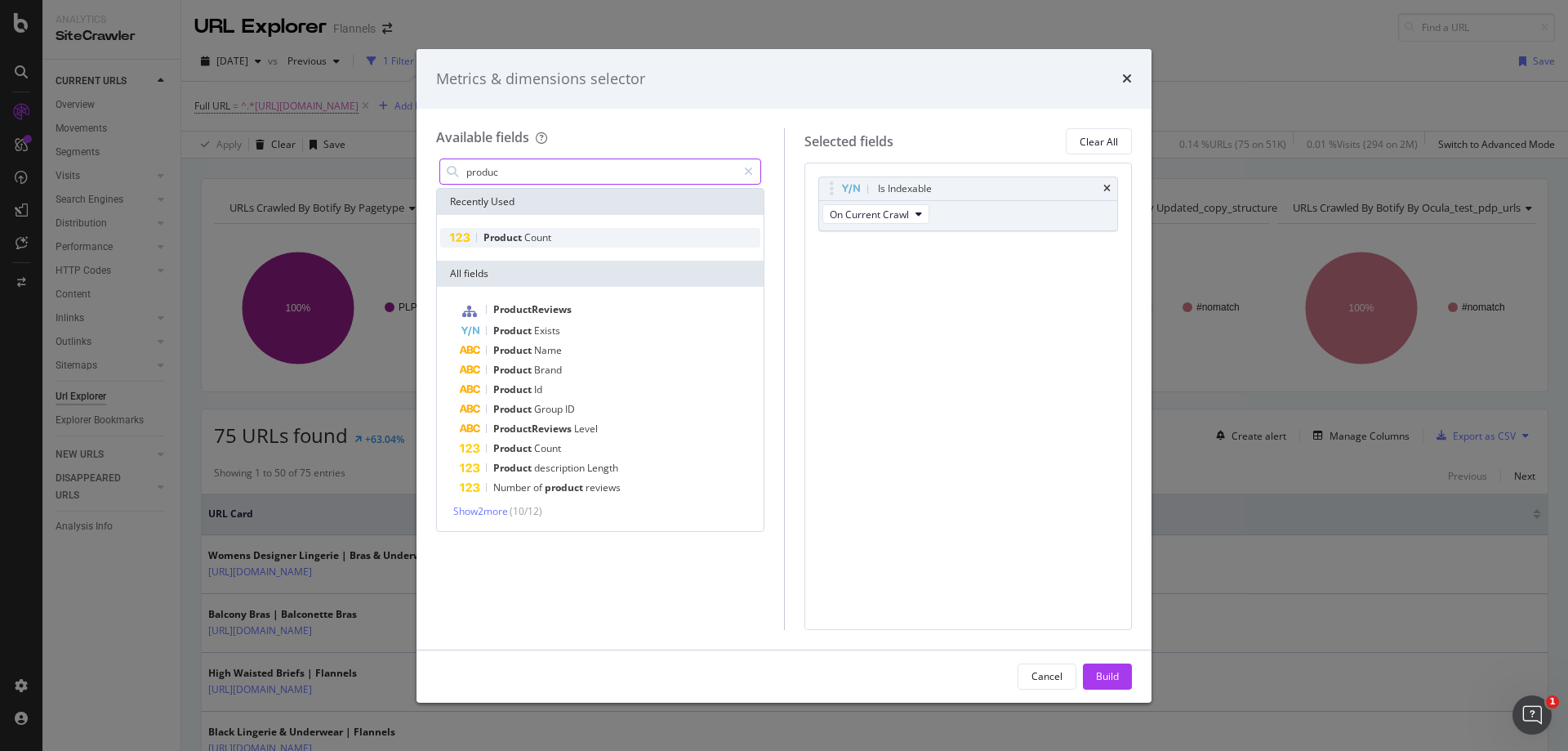
type input "produc"
click at [546, 239] on span "Count" at bounding box center [537, 238] width 27 height 14
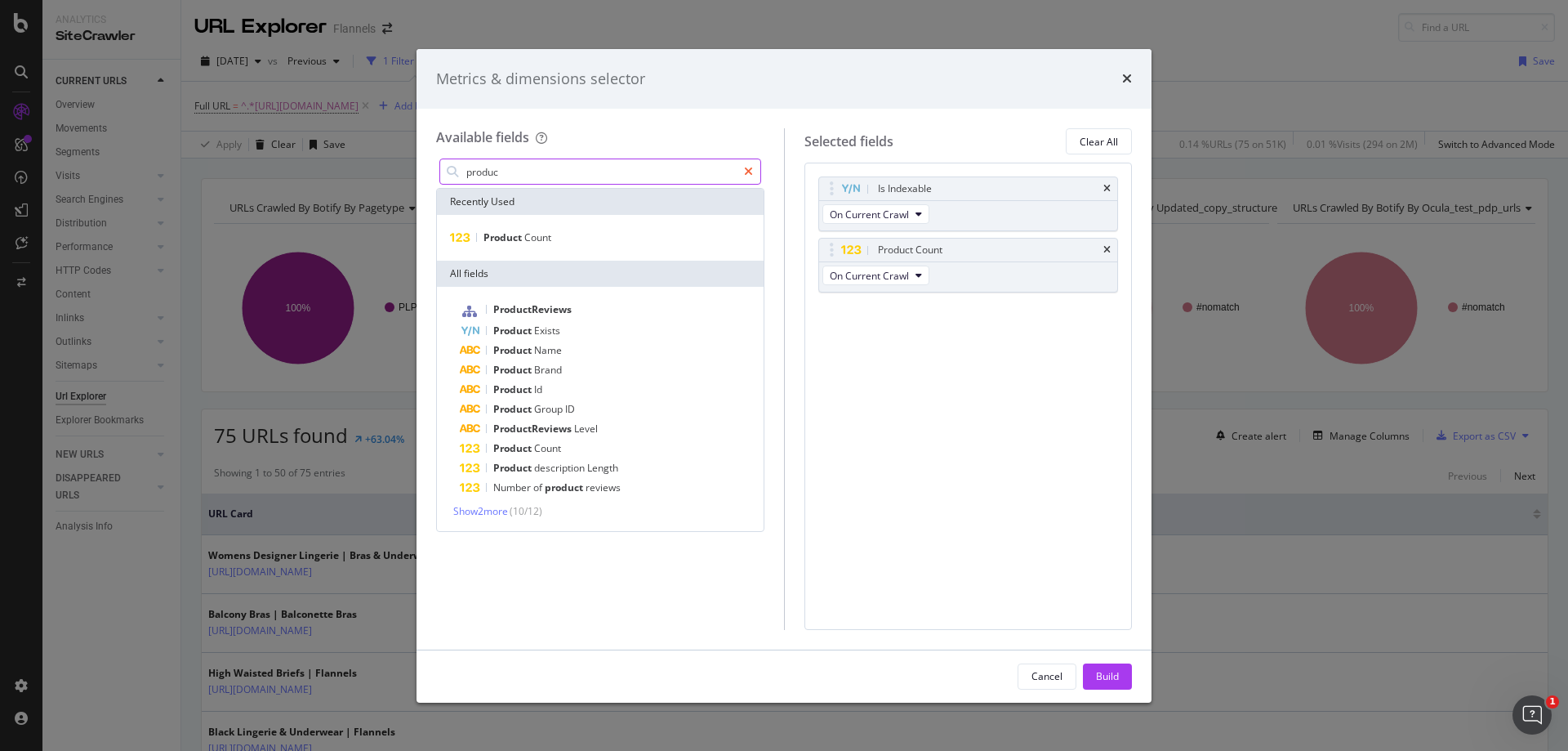
click at [759, 172] on div "modal" at bounding box center [748, 171] width 23 height 26
click at [654, 173] on input "modal" at bounding box center [613, 171] width 295 height 24
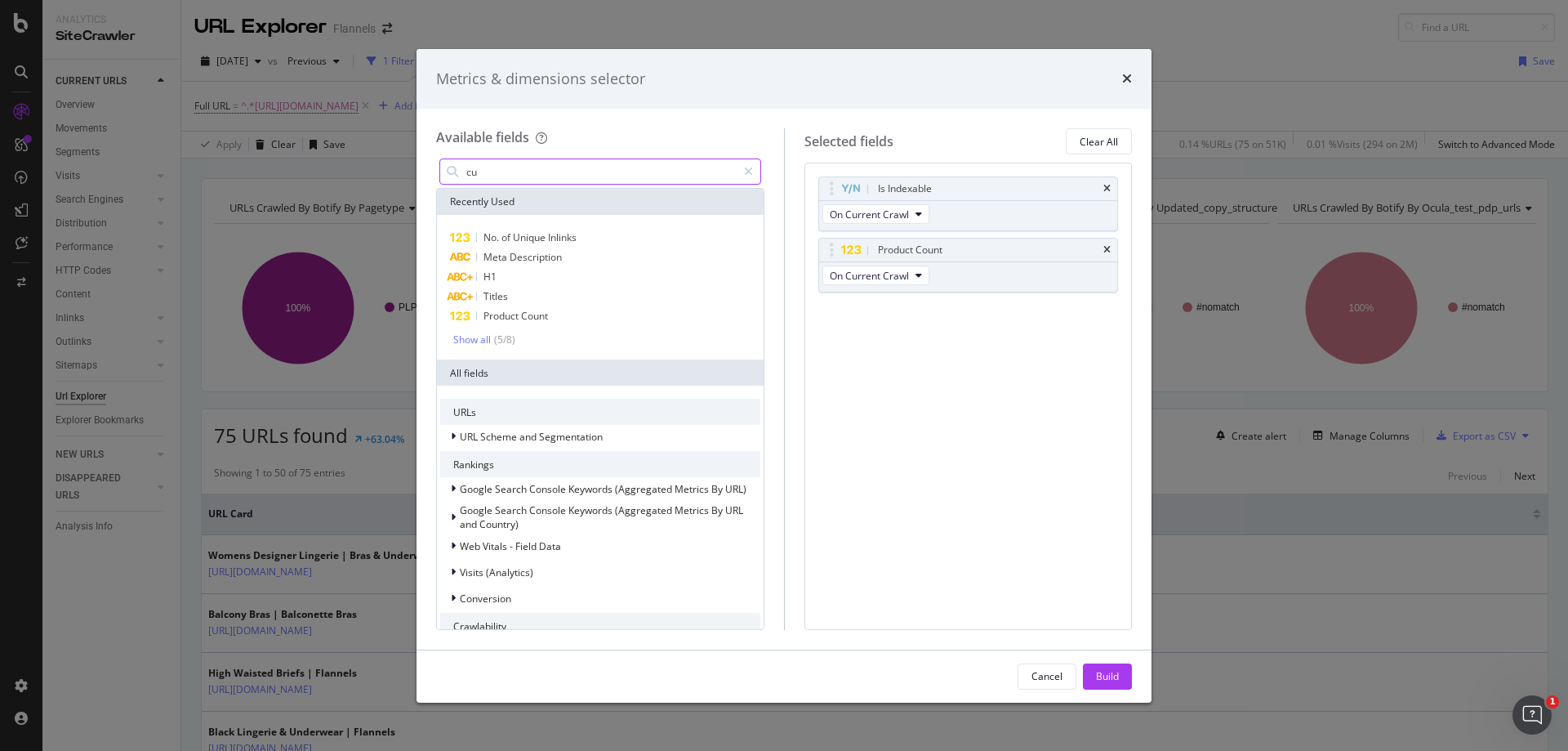
type input "c"
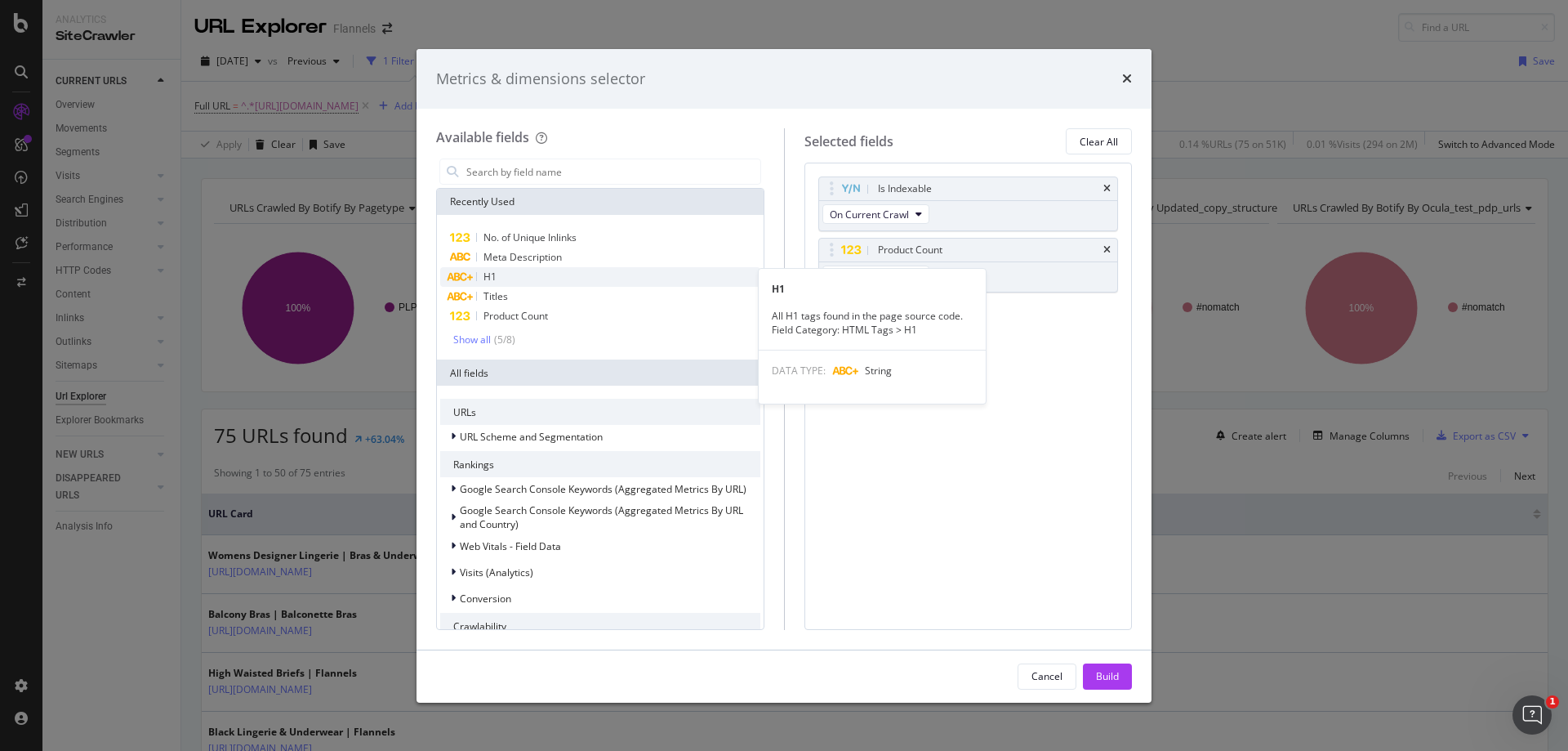
click at [545, 279] on div "H1" at bounding box center [600, 277] width 321 height 20
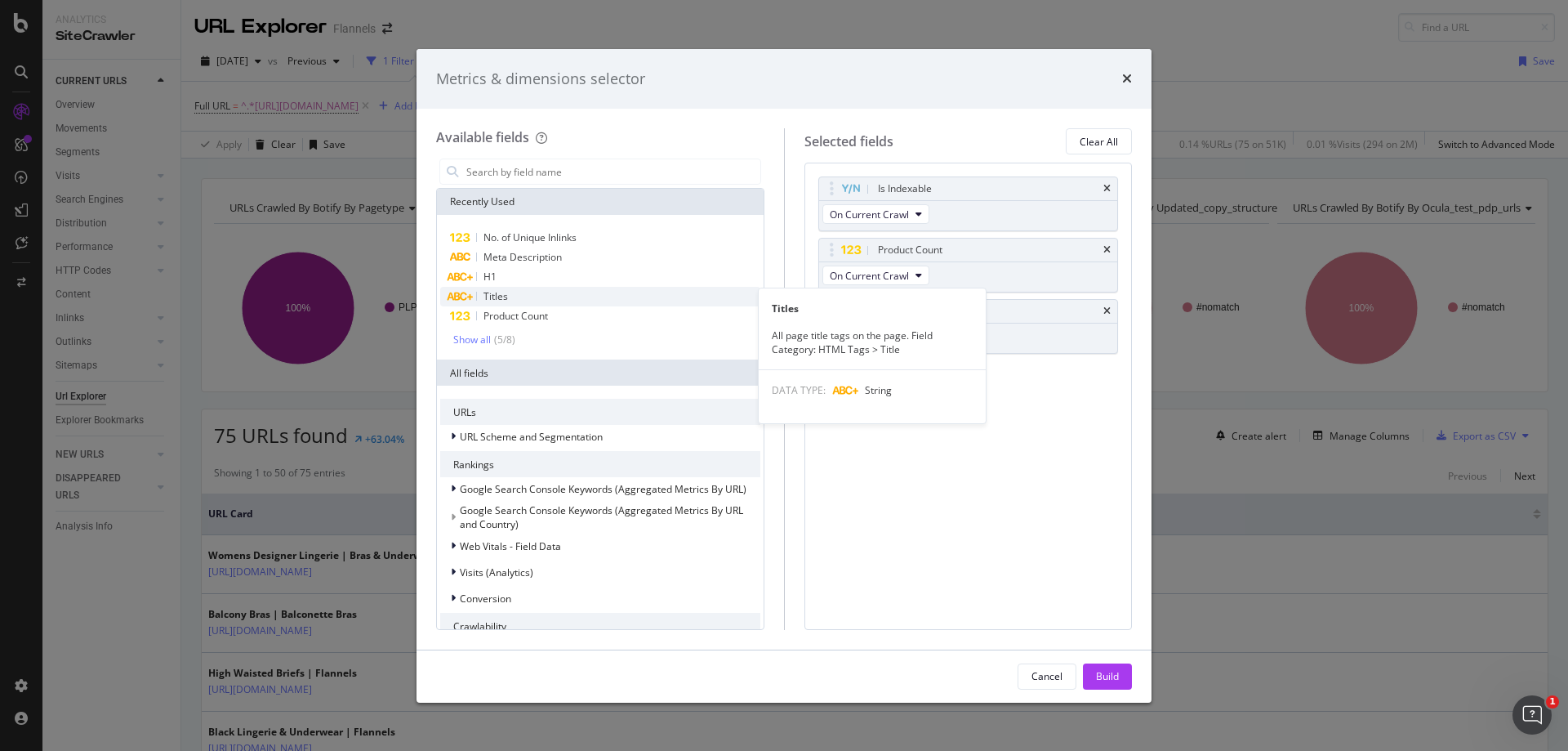
click at [523, 302] on div "Titles" at bounding box center [600, 296] width 321 height 20
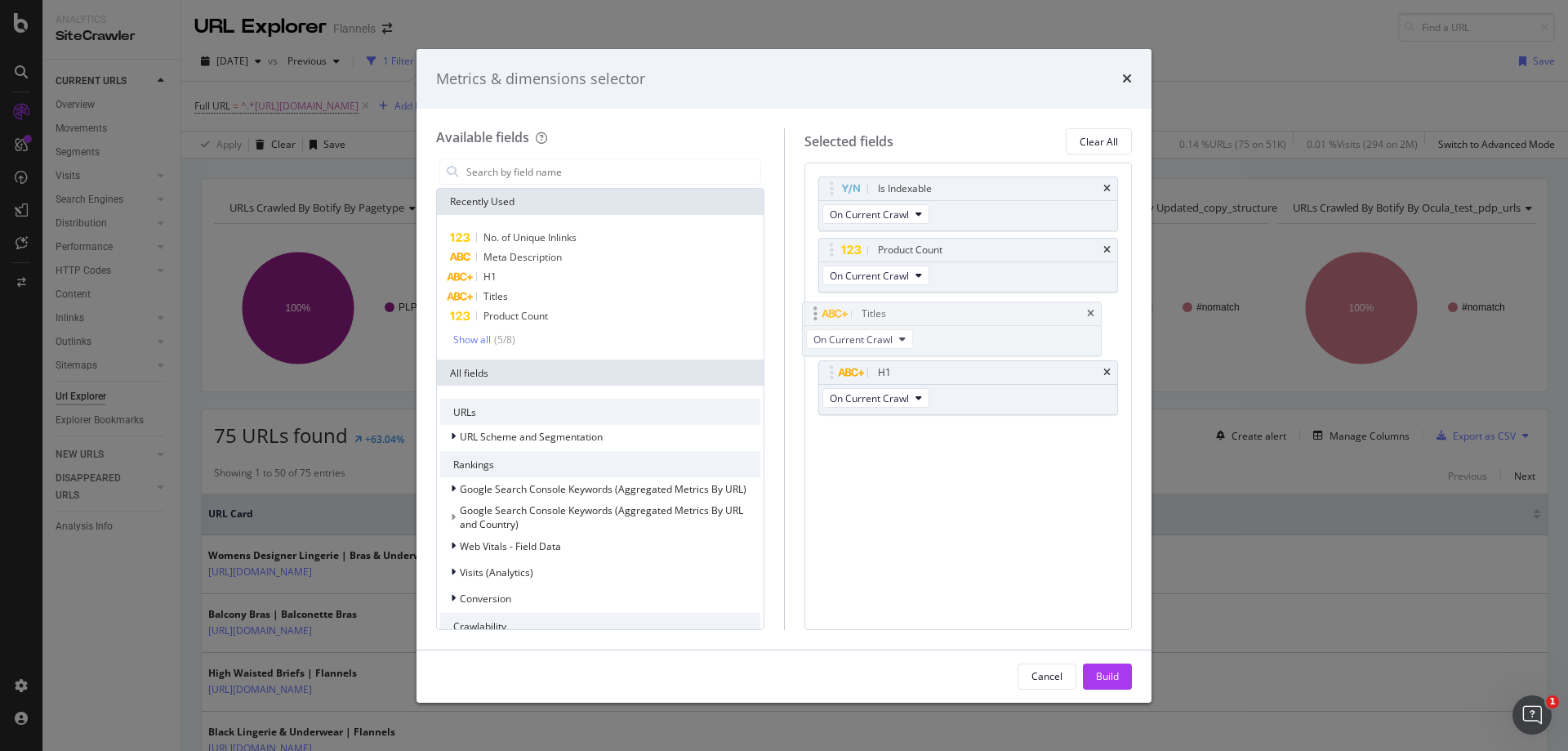
drag, startPoint x: 1013, startPoint y: 379, endPoint x: 999, endPoint y: 314, distance: 66.5
click at [999, 314] on body "Analytics SiteCrawler CURRENT URLS Overview Movements Segments Visits Analysis …" at bounding box center [784, 375] width 1568 height 751
click at [537, 164] on input "modal" at bounding box center [613, 171] width 295 height 24
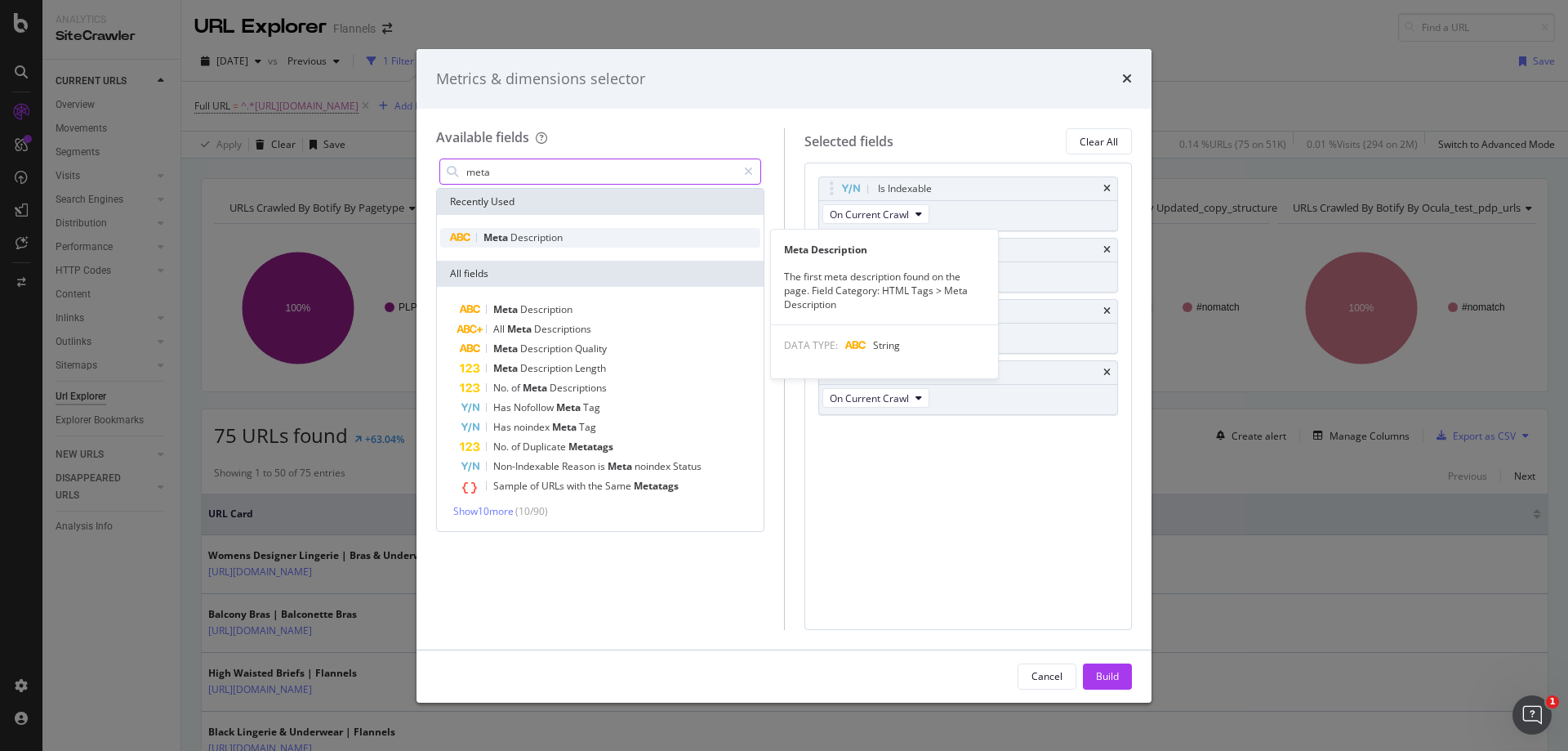
type input "meta"
click at [533, 232] on span "Description" at bounding box center [536, 238] width 53 height 14
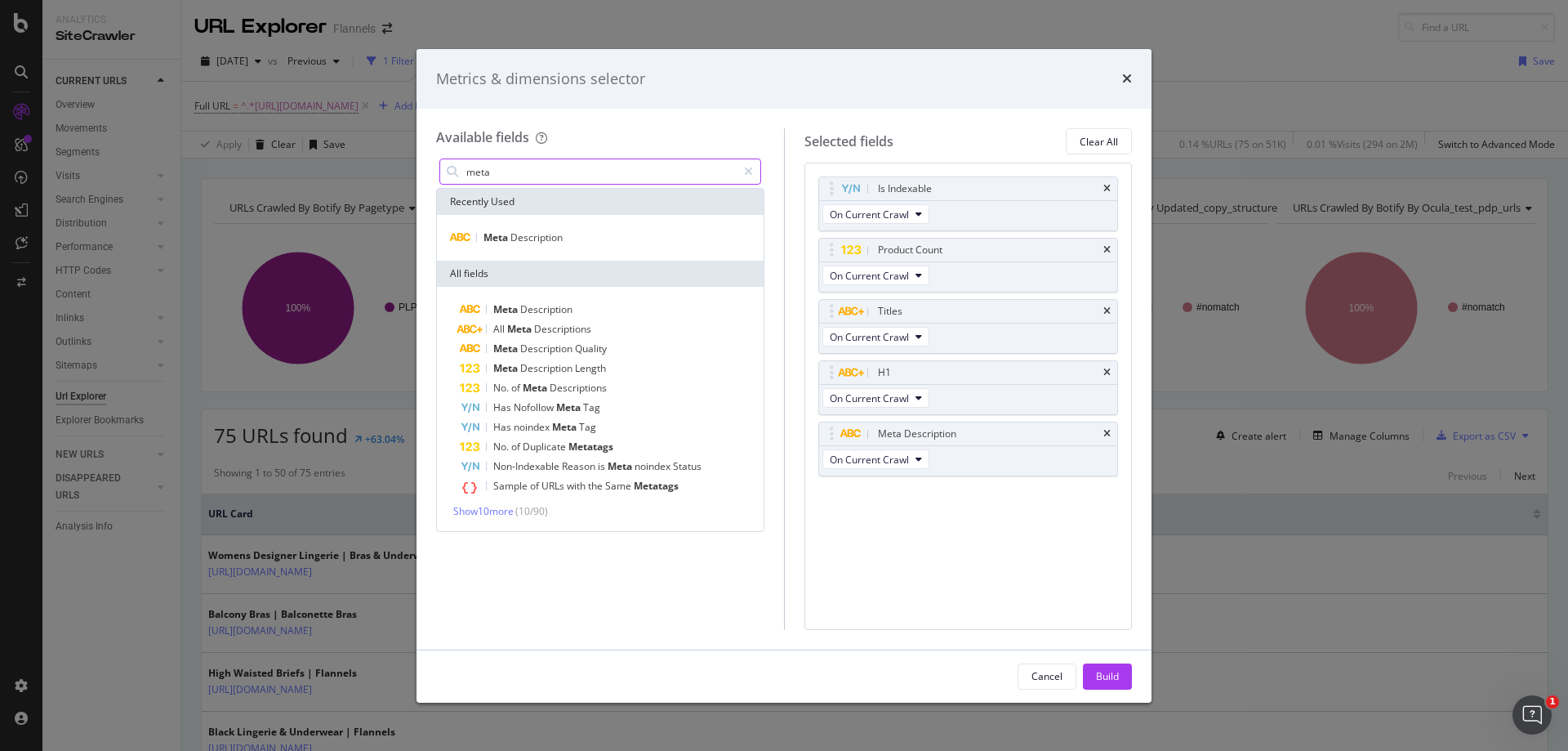
click at [588, 181] on input "meta" at bounding box center [600, 171] width 272 height 24
drag, startPoint x: 744, startPoint y: 170, endPoint x: 644, endPoint y: 172, distance: 100.0
click at [741, 170] on div "modal" at bounding box center [748, 171] width 23 height 26
click at [644, 172] on input "modal" at bounding box center [600, 171] width 272 height 24
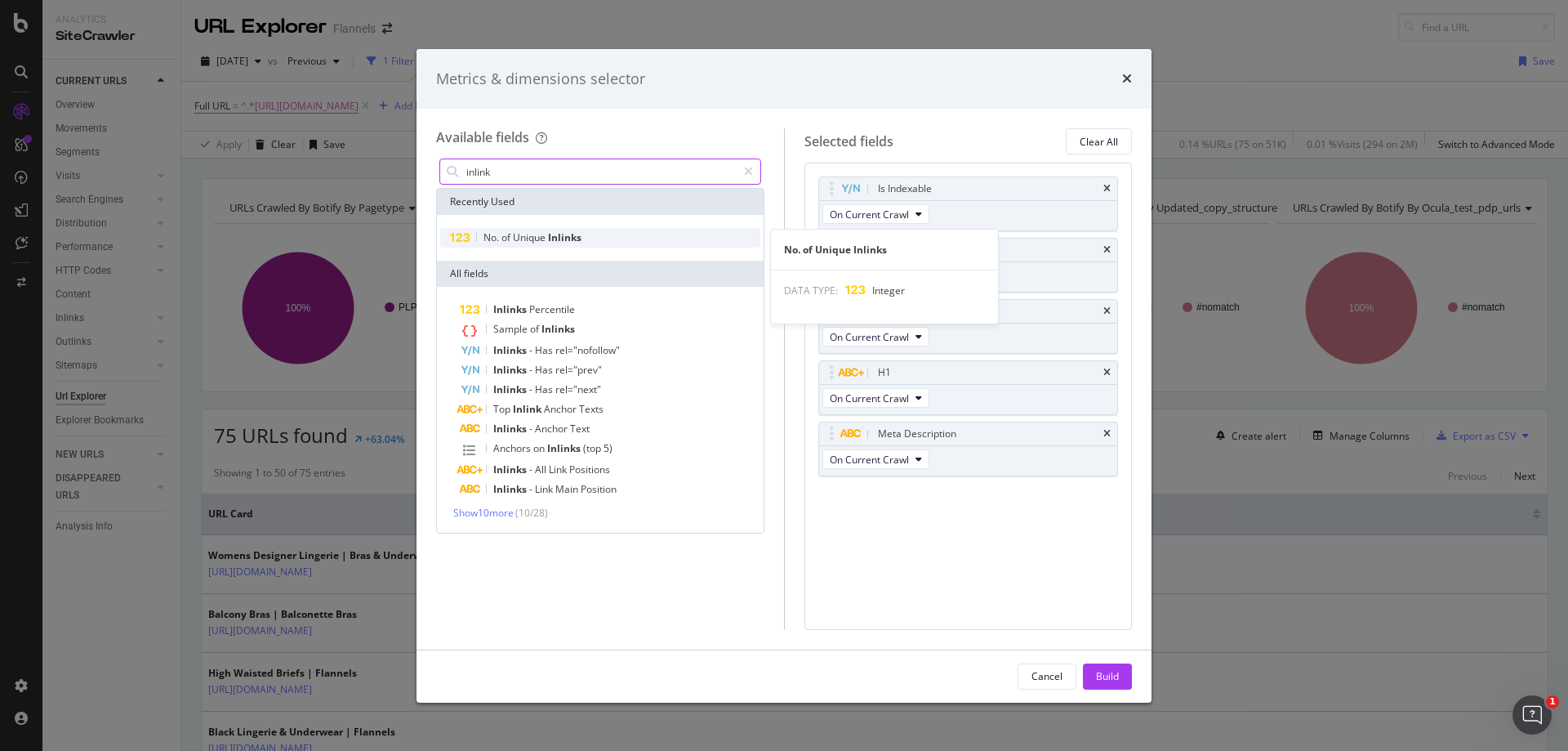
type input "inlink"
click at [538, 235] on span "Unique" at bounding box center [530, 238] width 35 height 14
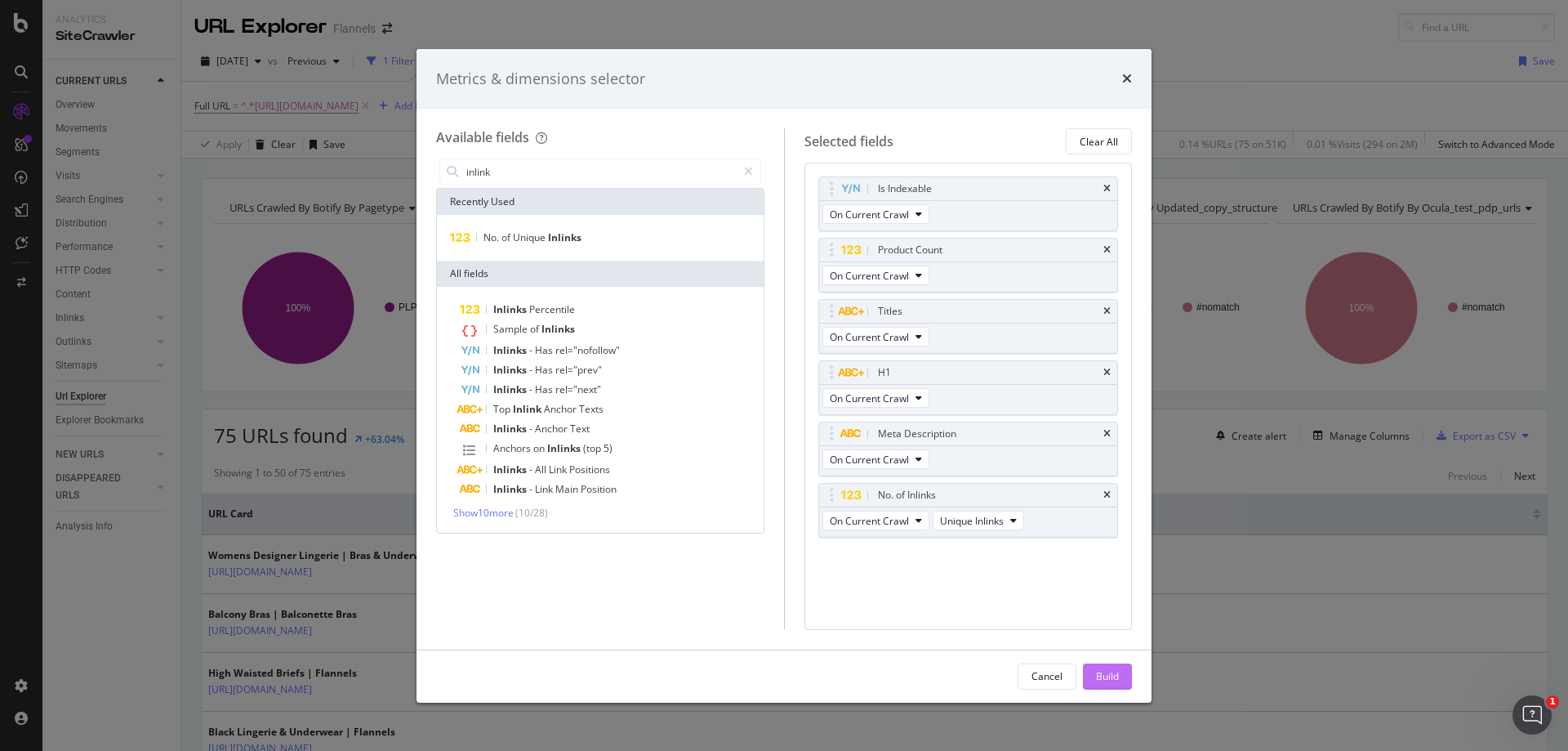
click at [1103, 673] on div "Build" at bounding box center [1108, 676] width 22 height 14
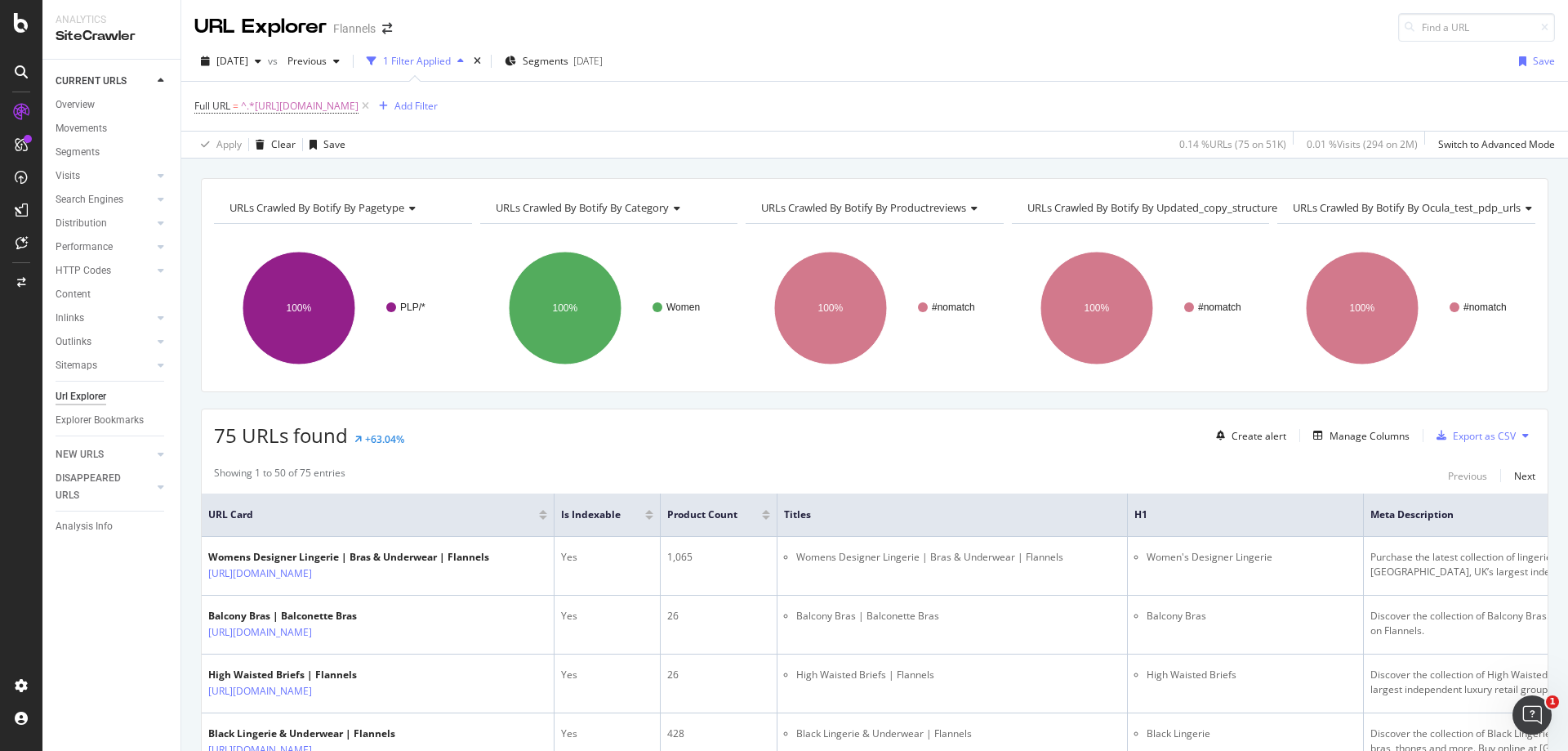
click at [1516, 438] on button at bounding box center [1526, 436] width 20 height 26
click at [1393, 466] on div "Showing 1 to 50 of 75 entries Previous Next" at bounding box center [875, 475] width 1346 height 20
click at [1454, 440] on div "Export as CSV" at bounding box center [1484, 436] width 63 height 14
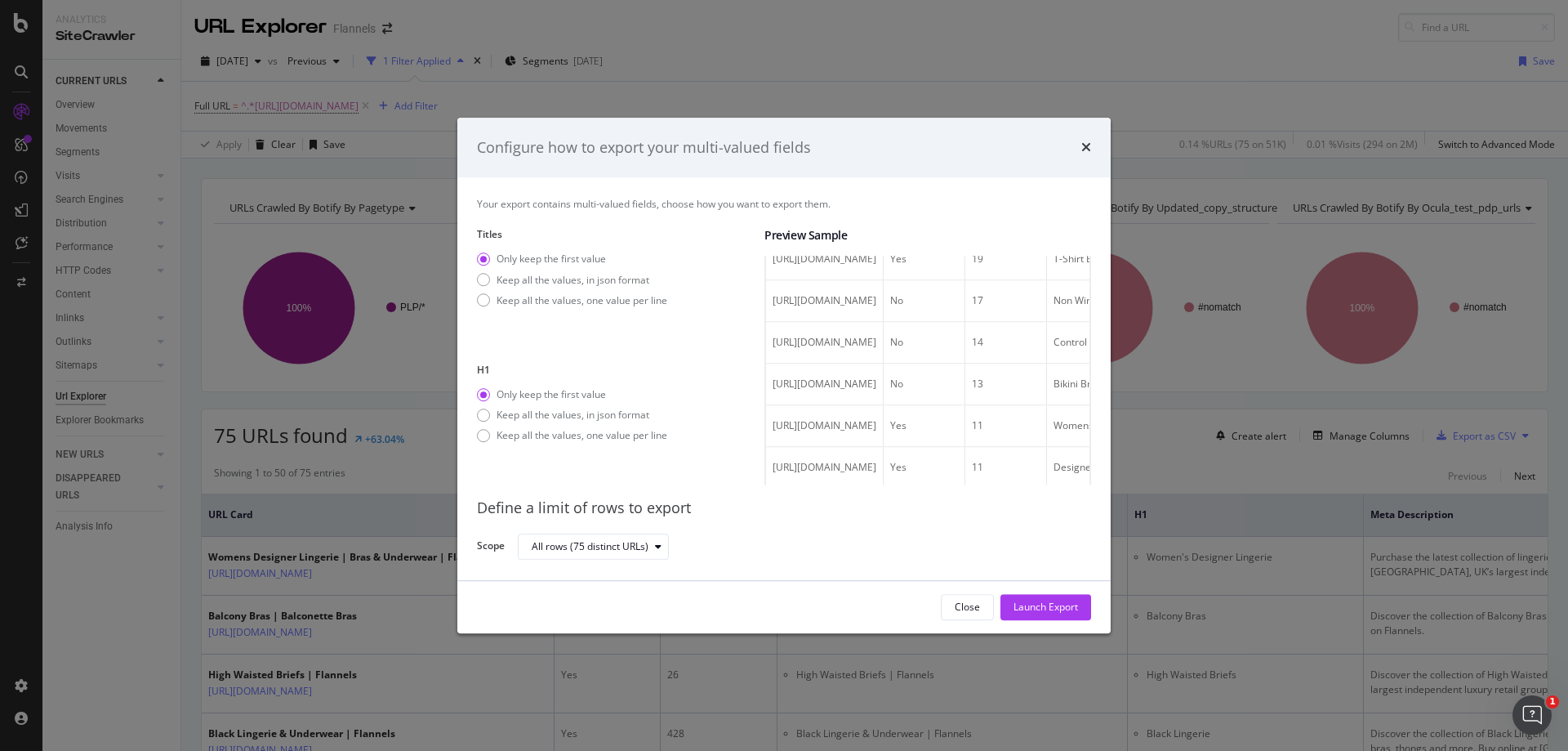
scroll to position [1308, 0]
click at [1032, 609] on div "Launch Export" at bounding box center [1045, 608] width 65 height 14
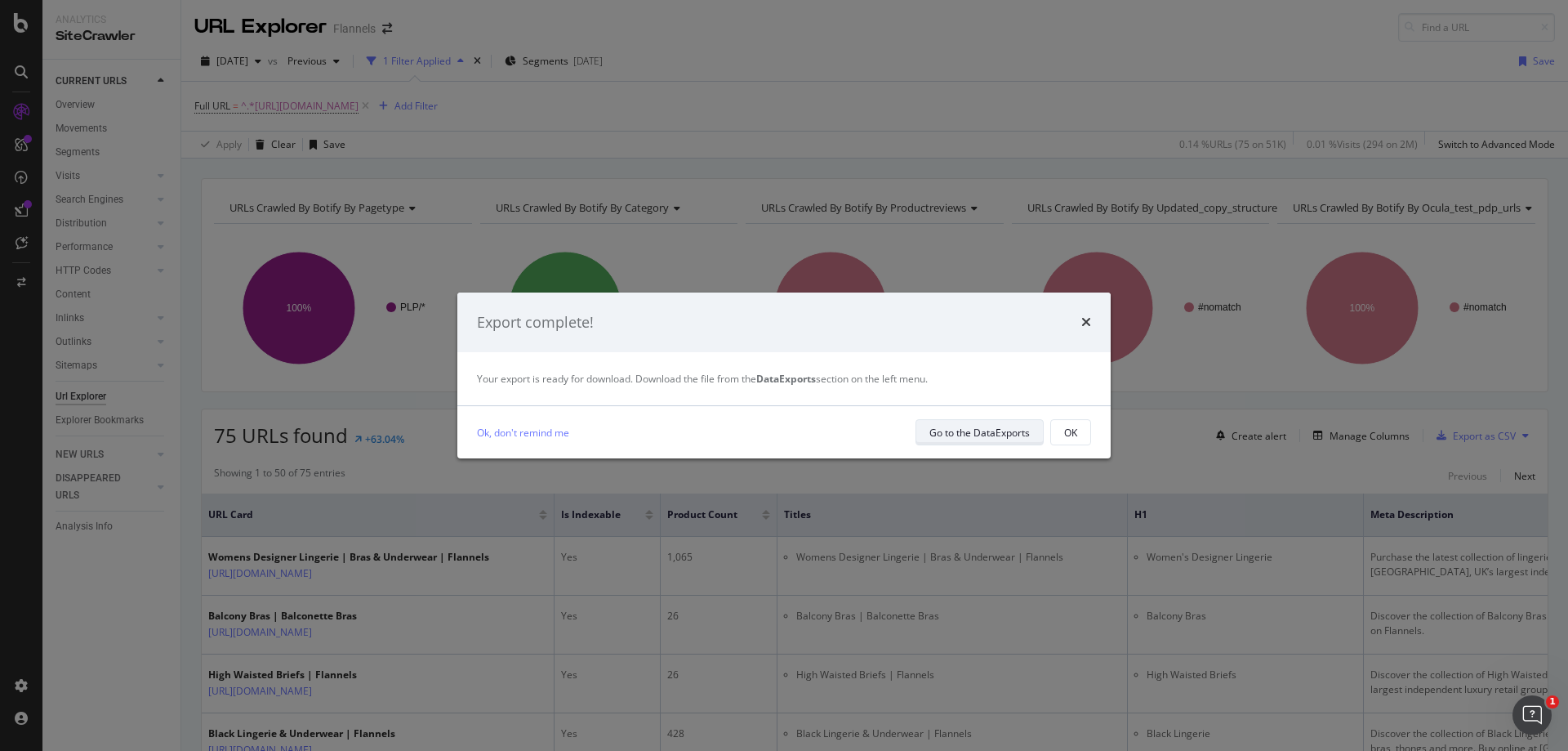
click at [955, 426] on div "Go to the DataExports" at bounding box center [980, 433] width 100 height 14
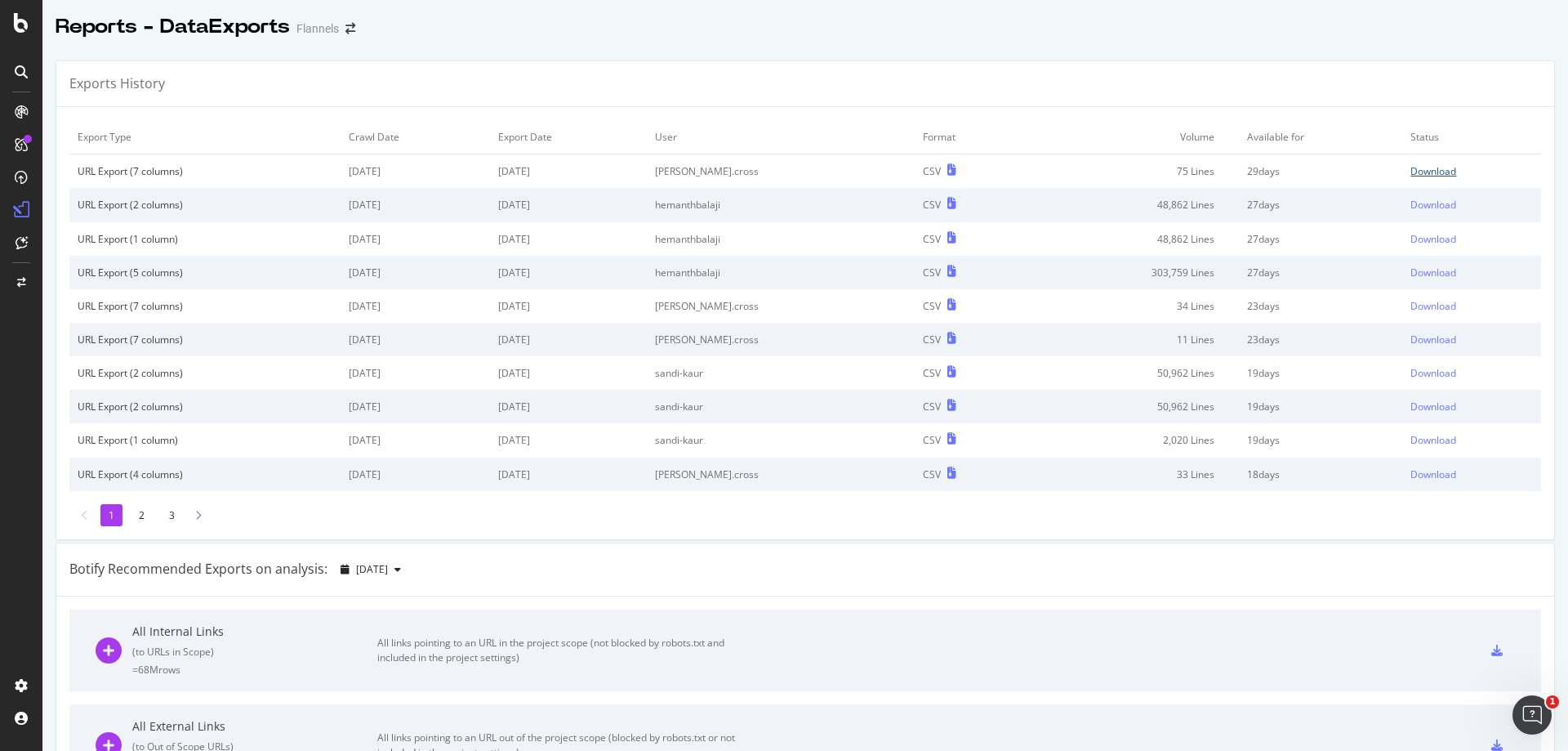
click at [1414, 175] on div "Download" at bounding box center [1433, 171] width 46 height 14
